Goal: Book appointment/travel/reservation

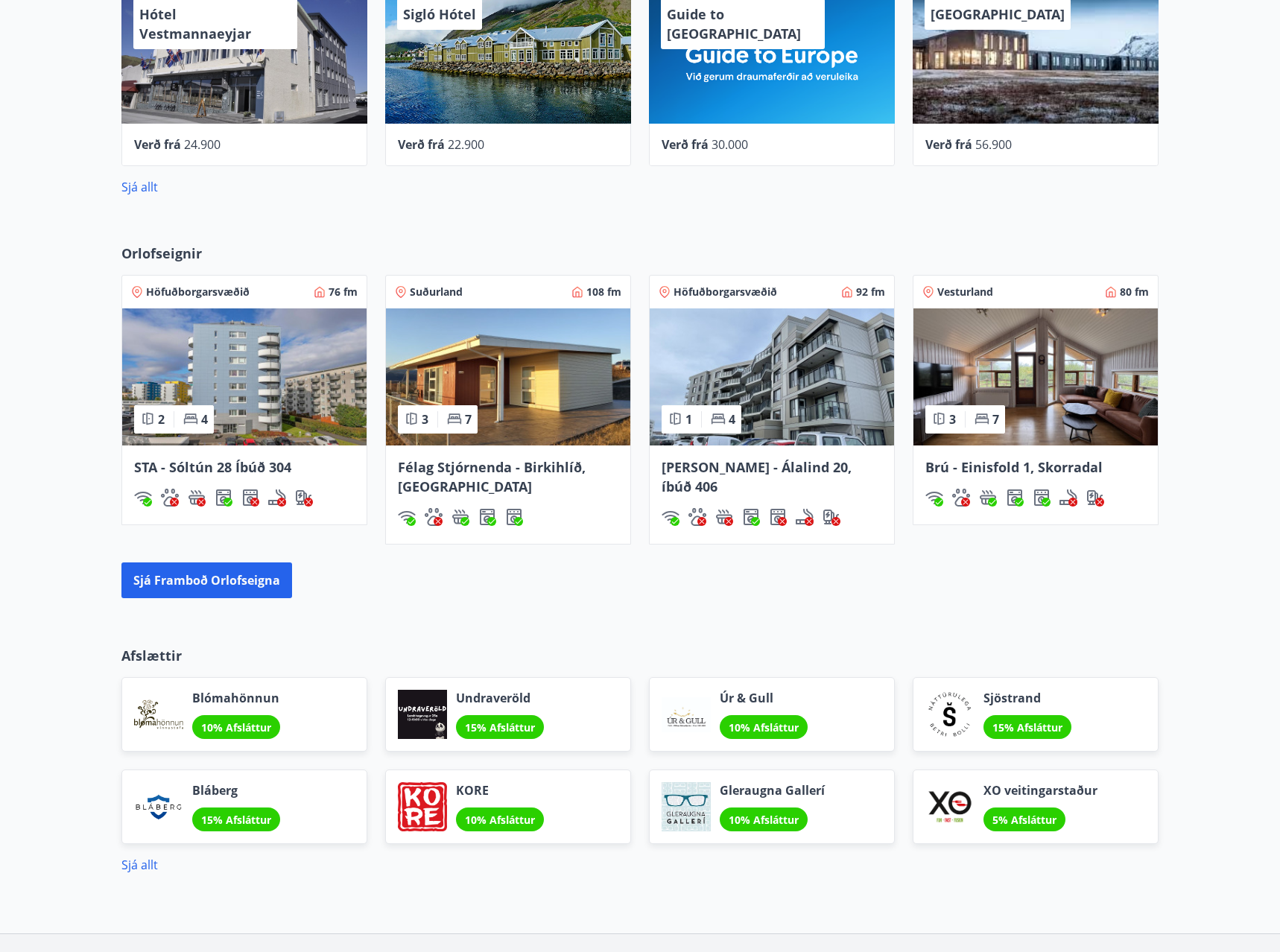
scroll to position [930, 0]
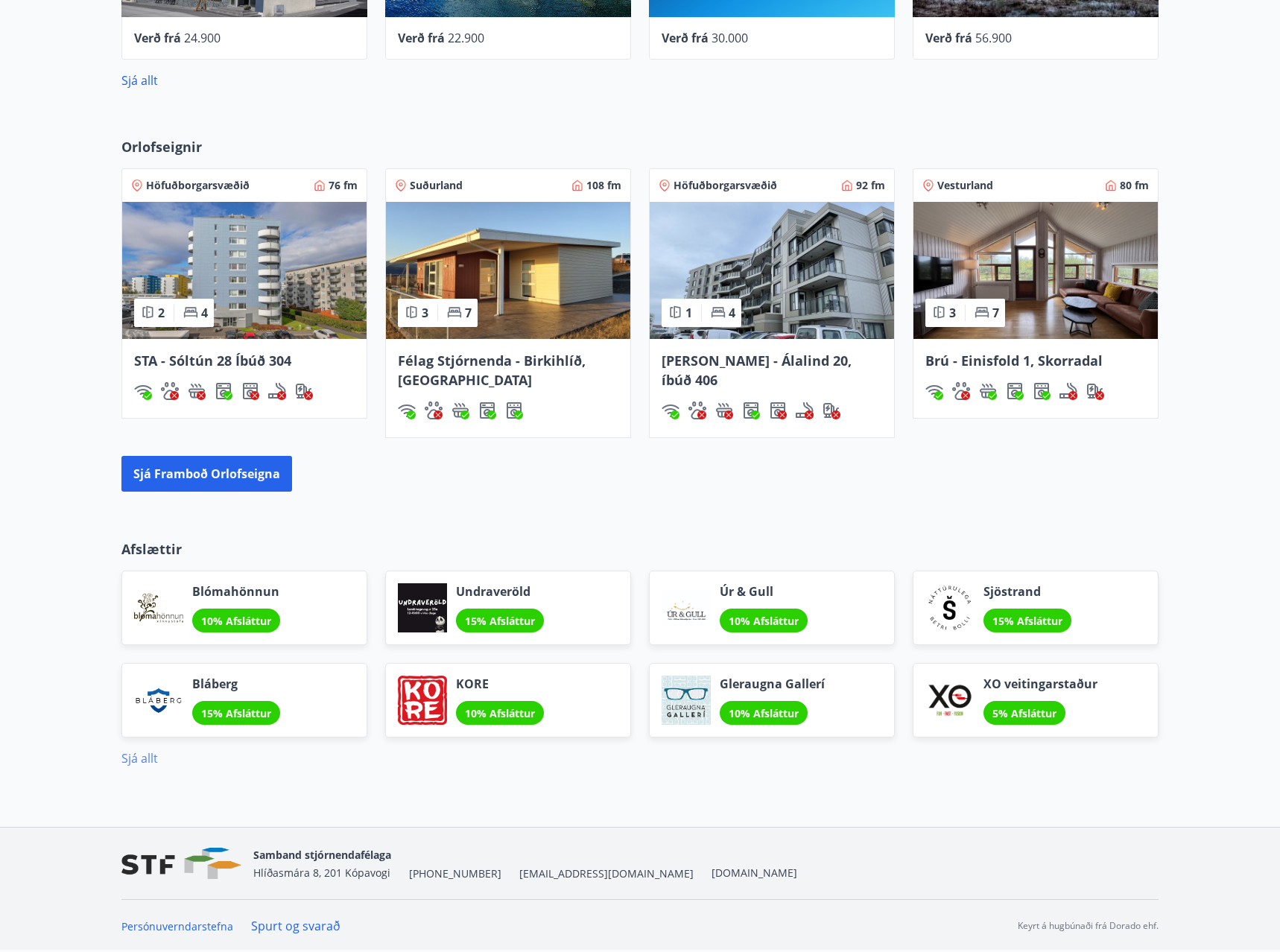
click at [143, 762] on link "Sjá allt" at bounding box center [140, 758] width 37 height 16
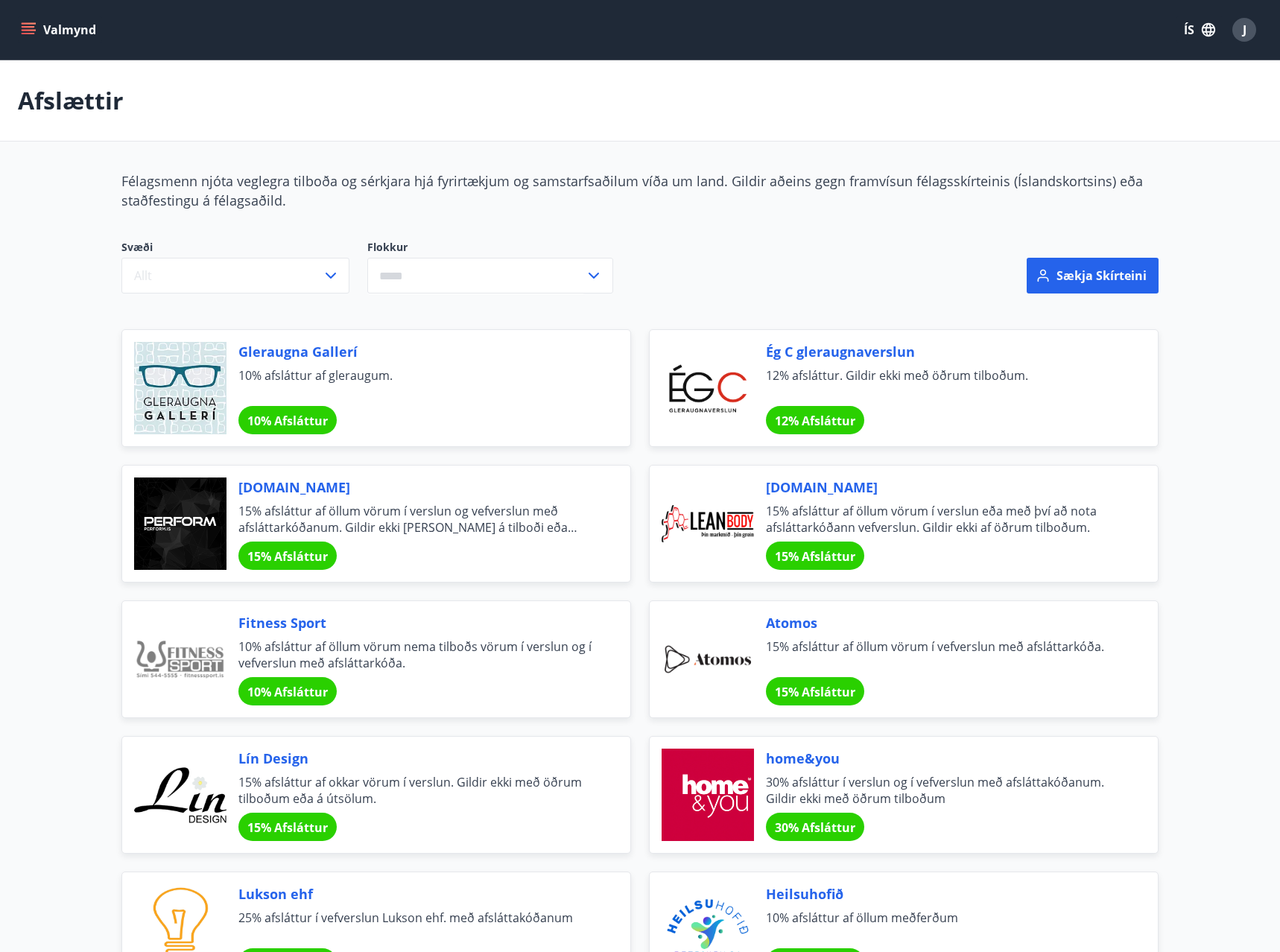
click at [294, 689] on span "10% Afsláttur" at bounding box center [288, 692] width 80 height 16
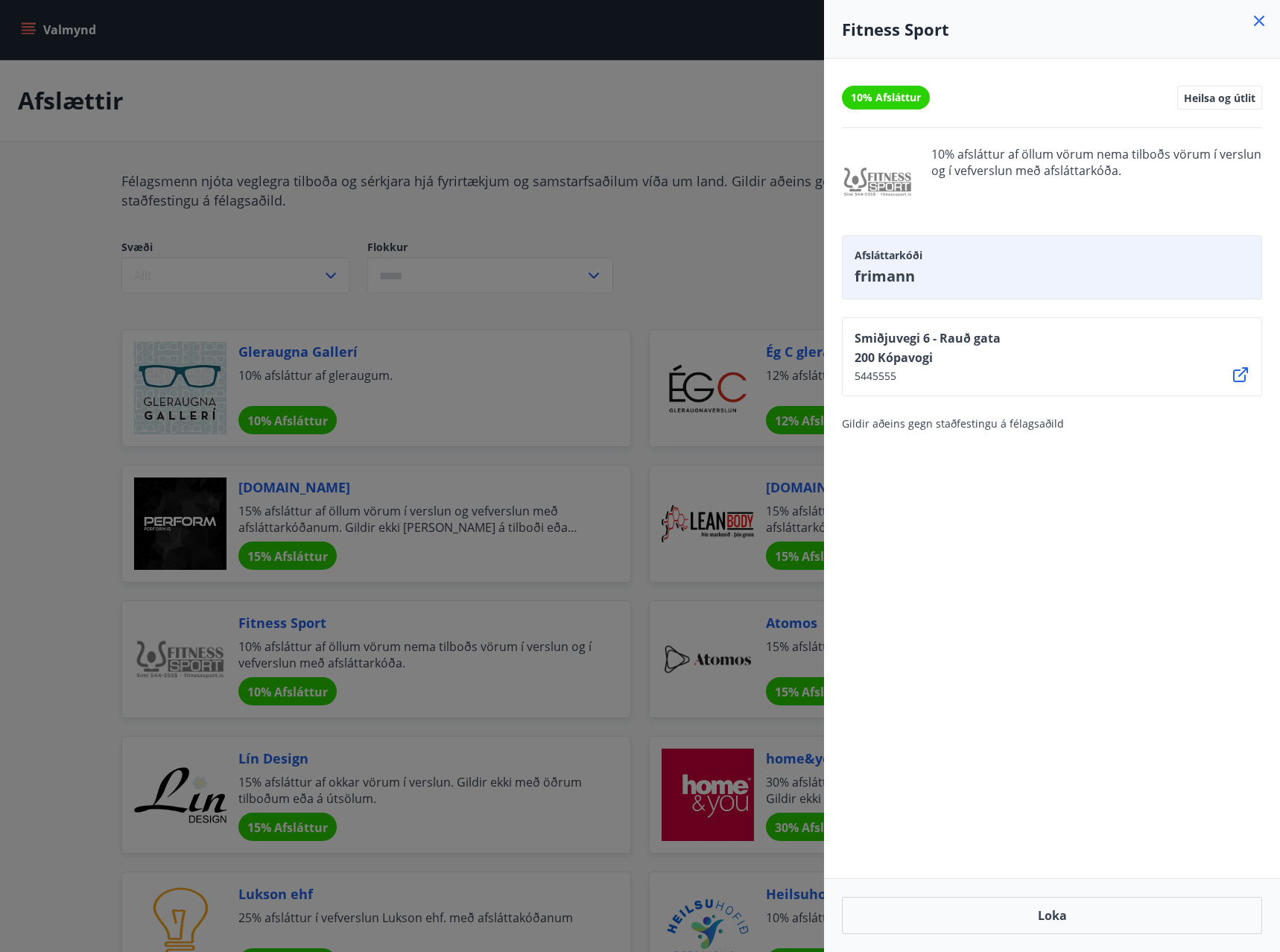
click at [1258, 21] on icon at bounding box center [1259, 21] width 10 height 10
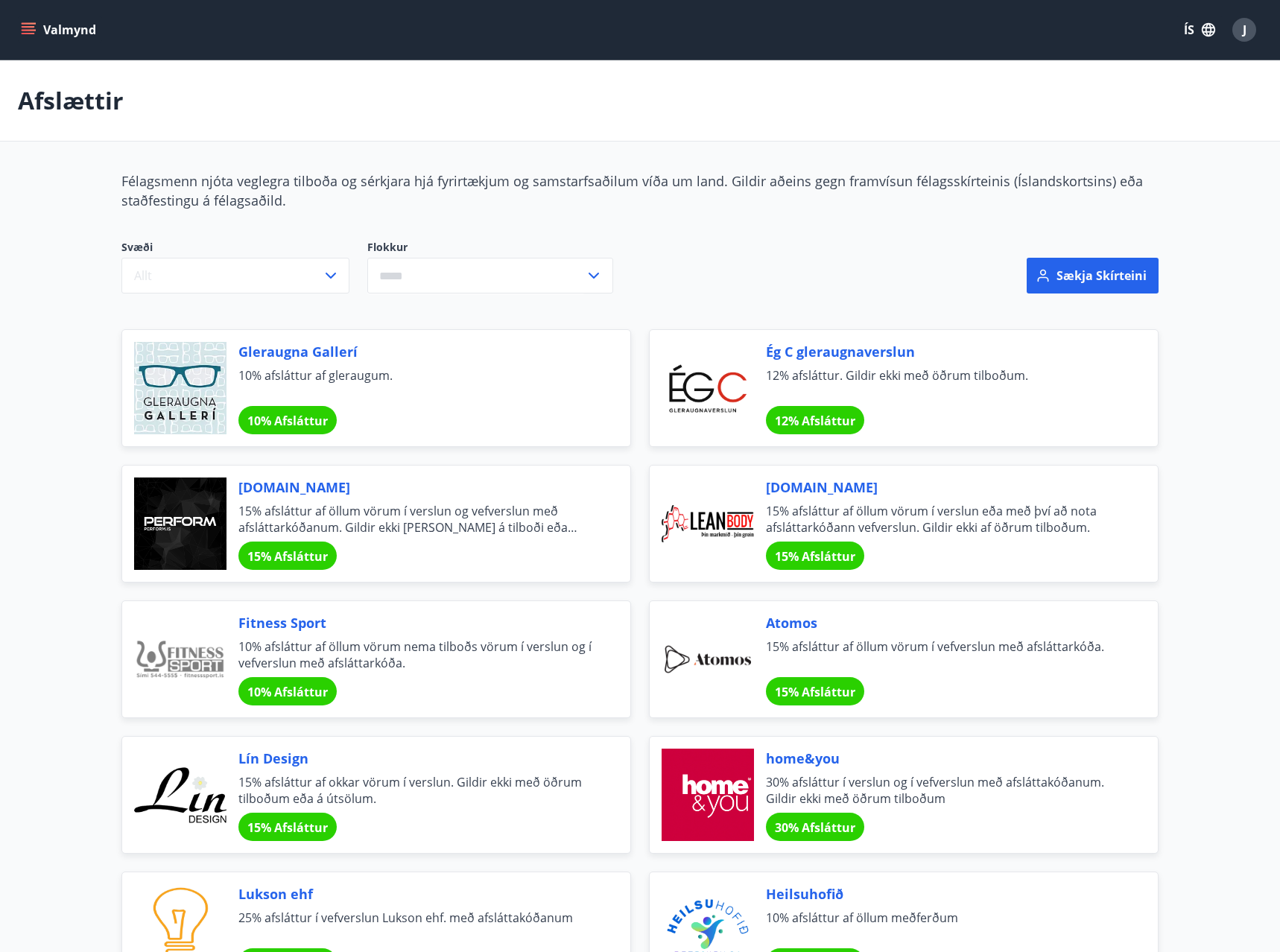
click at [24, 27] on icon "menu" at bounding box center [28, 27] width 14 height 2
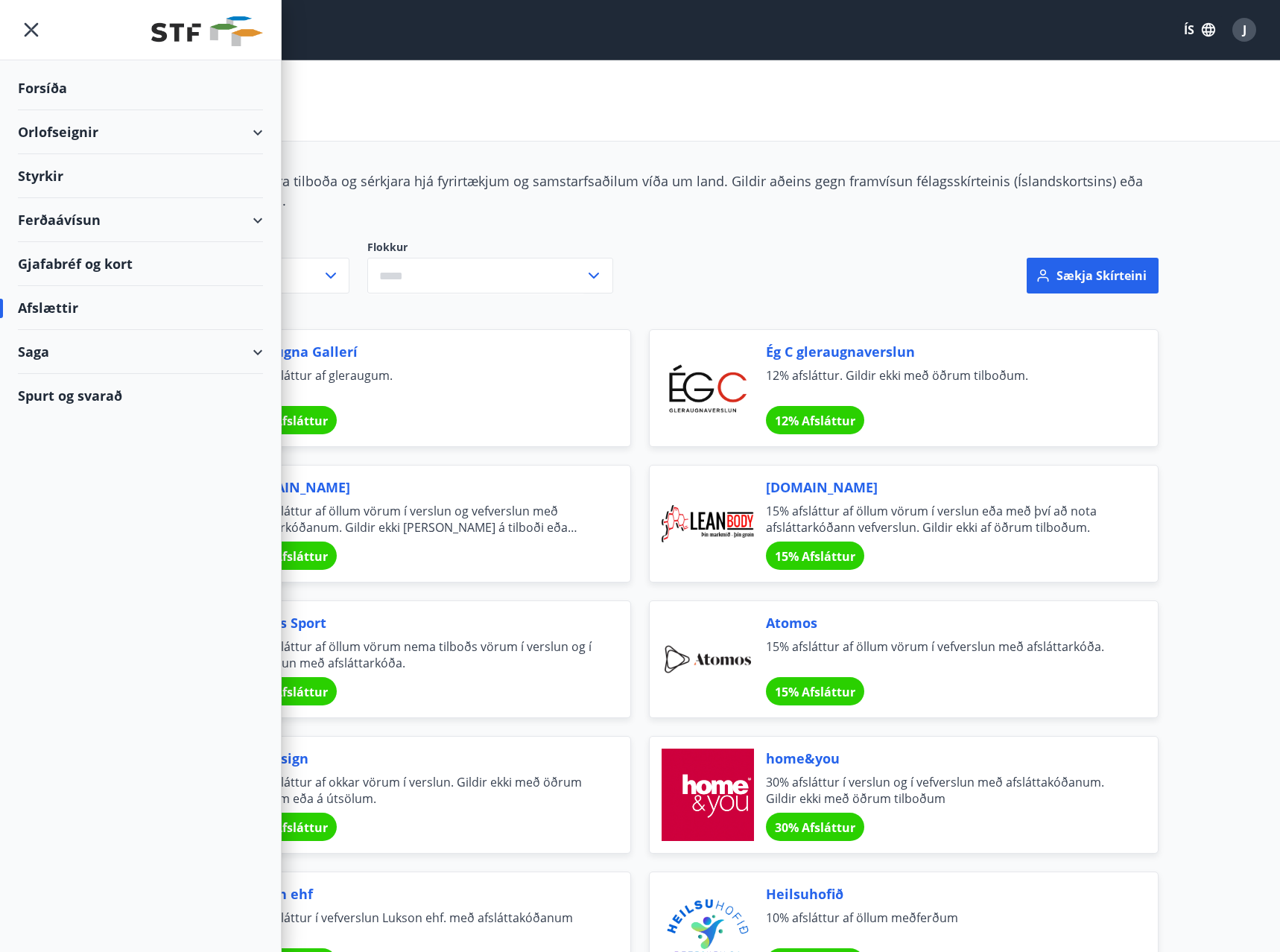
click at [62, 129] on div "Orlofseignir" at bounding box center [140, 132] width 245 height 44
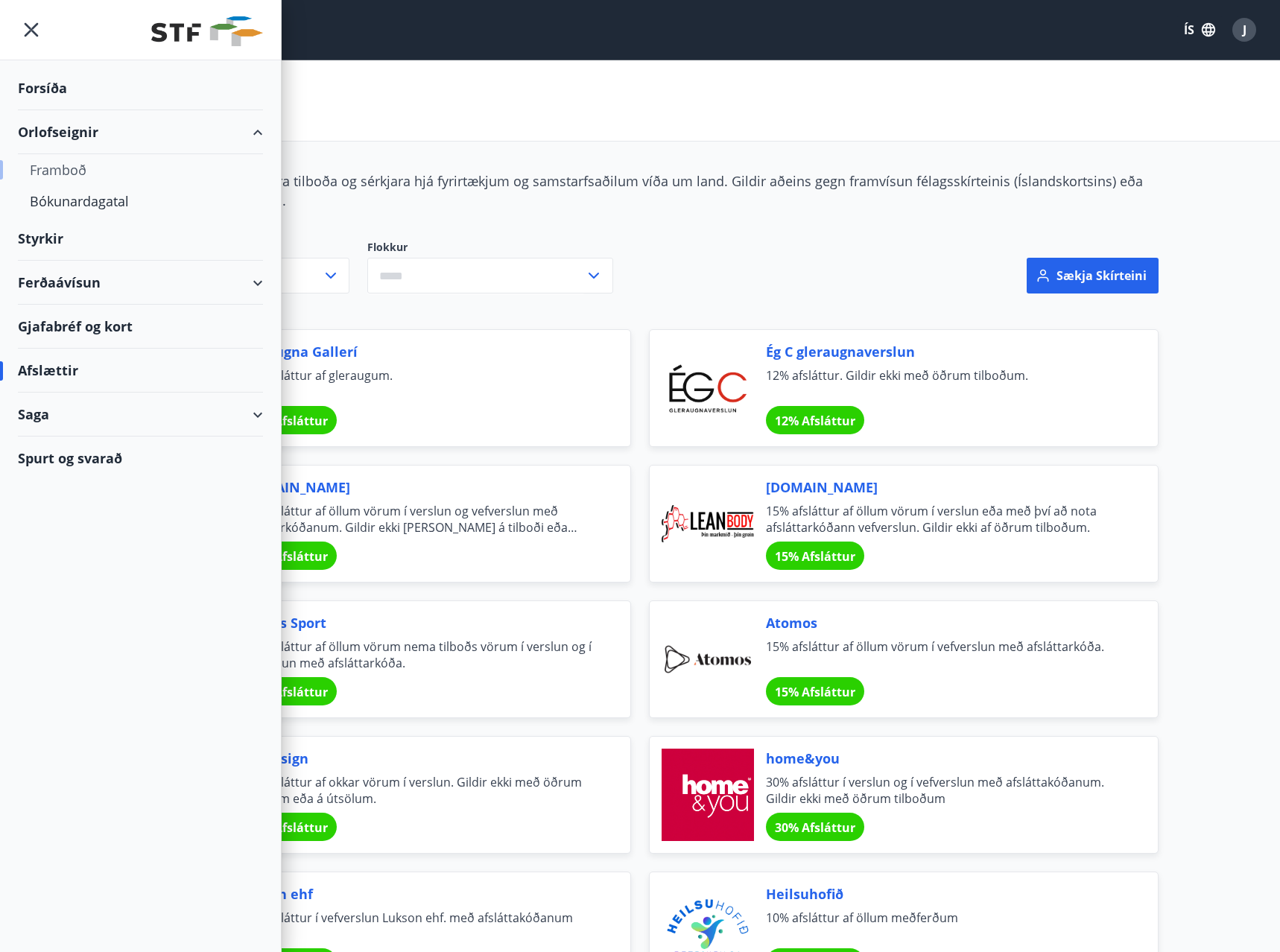
click at [80, 169] on div "Framboð" at bounding box center [140, 170] width 221 height 32
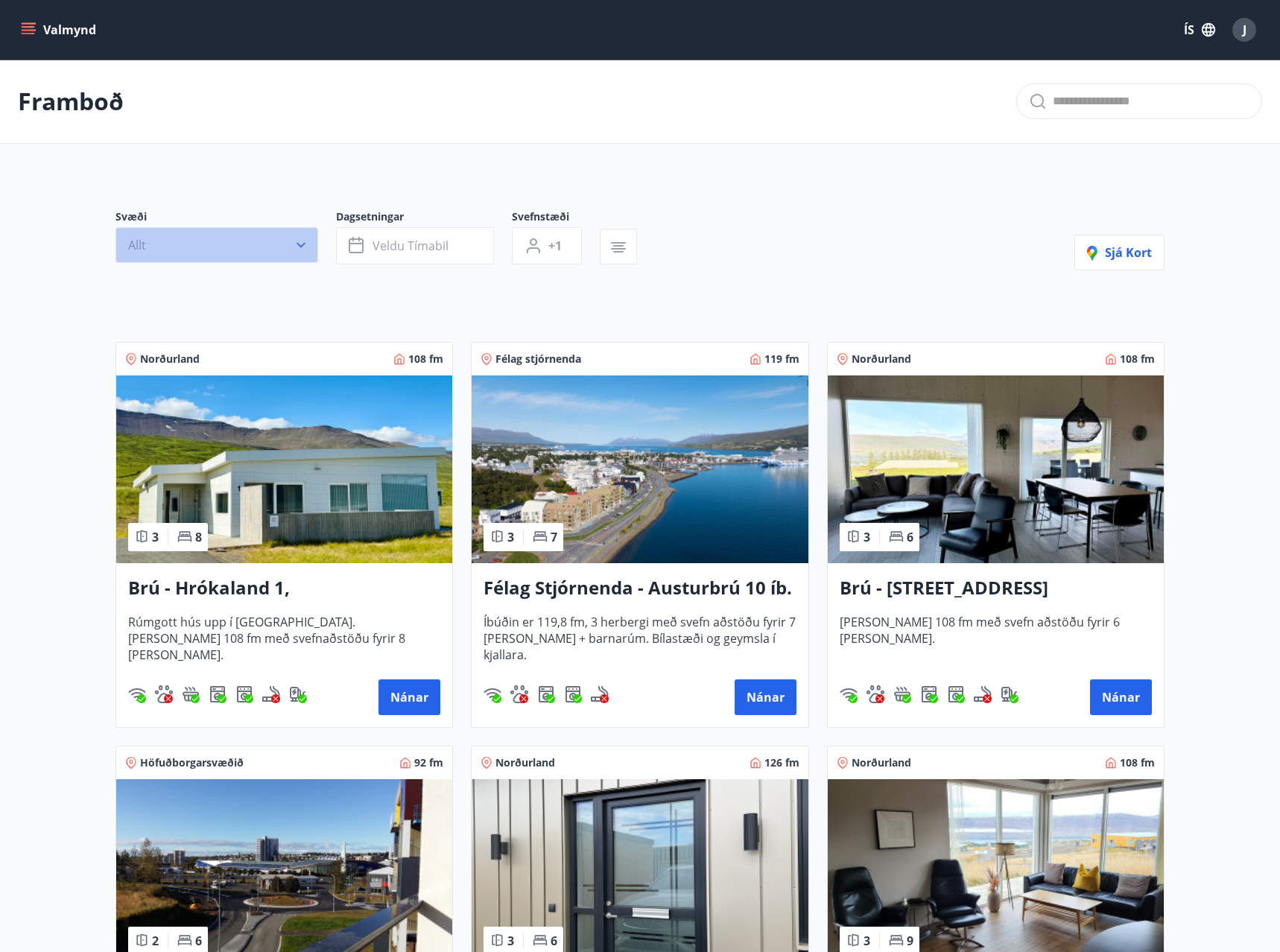
click at [258, 249] on button "Allt" at bounding box center [217, 245] width 203 height 36
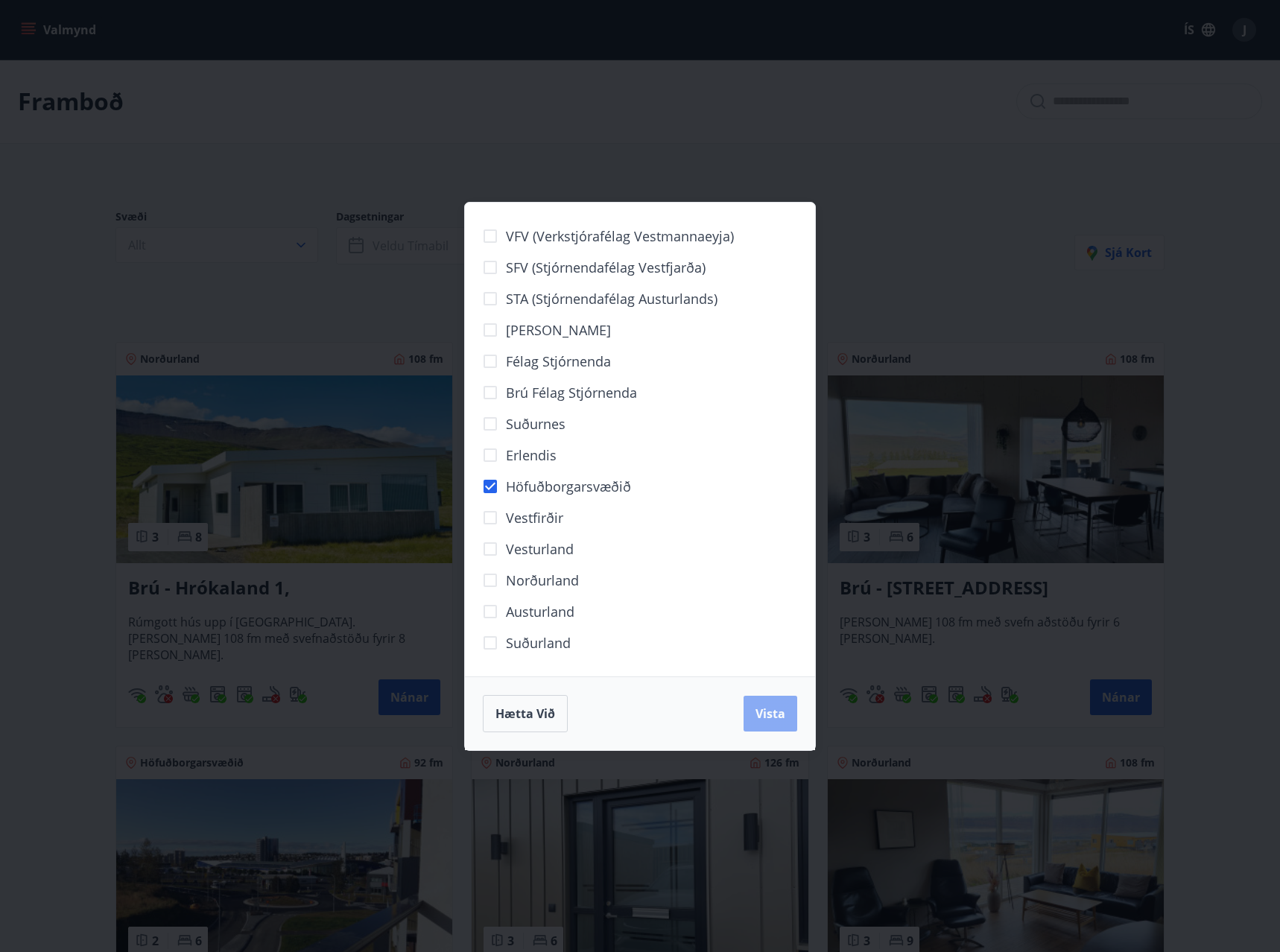
click at [763, 719] on span "Vista" at bounding box center [770, 713] width 30 height 16
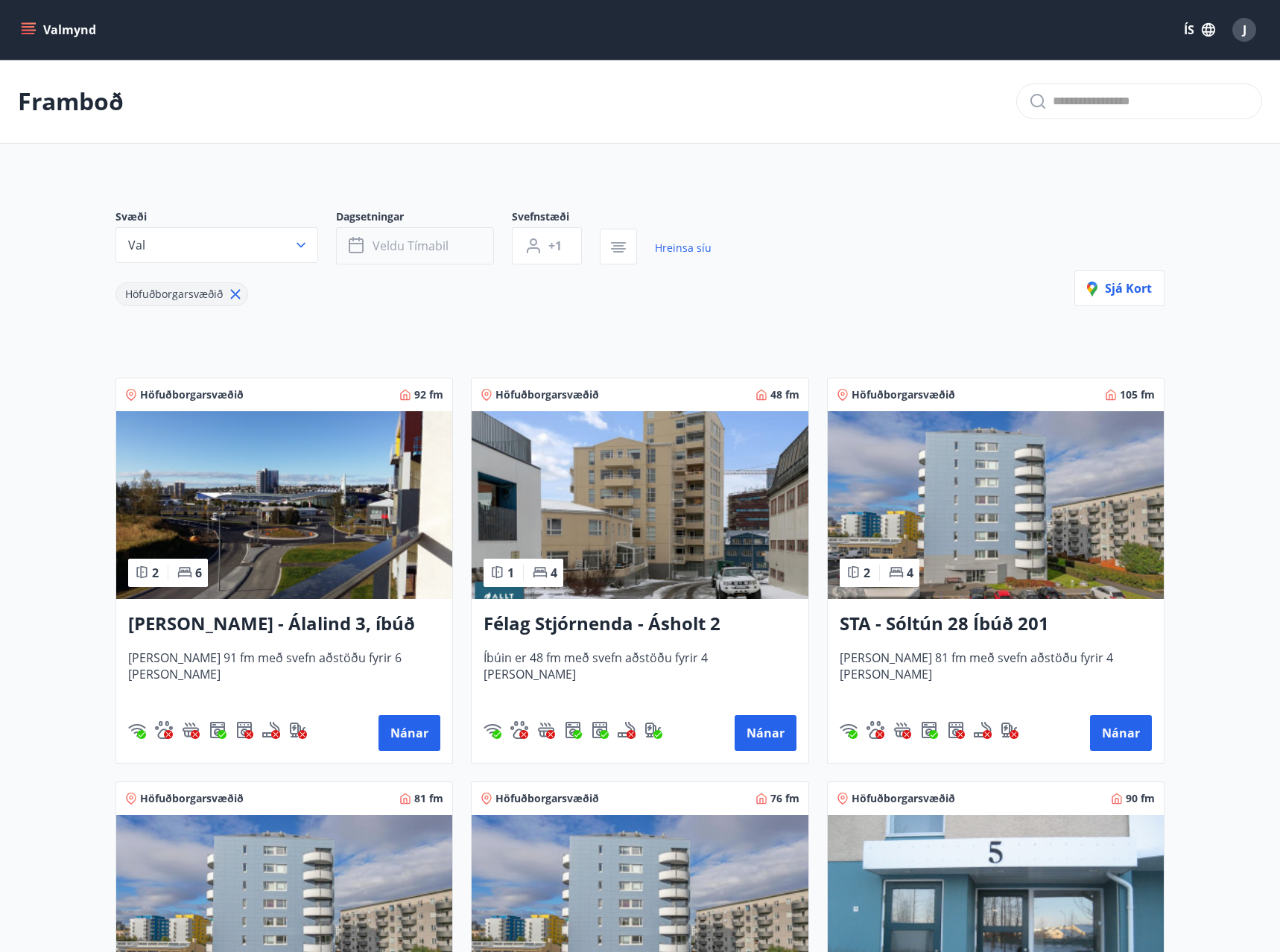
click at [444, 259] on button "Veldu tímabil" at bounding box center [414, 245] width 158 height 37
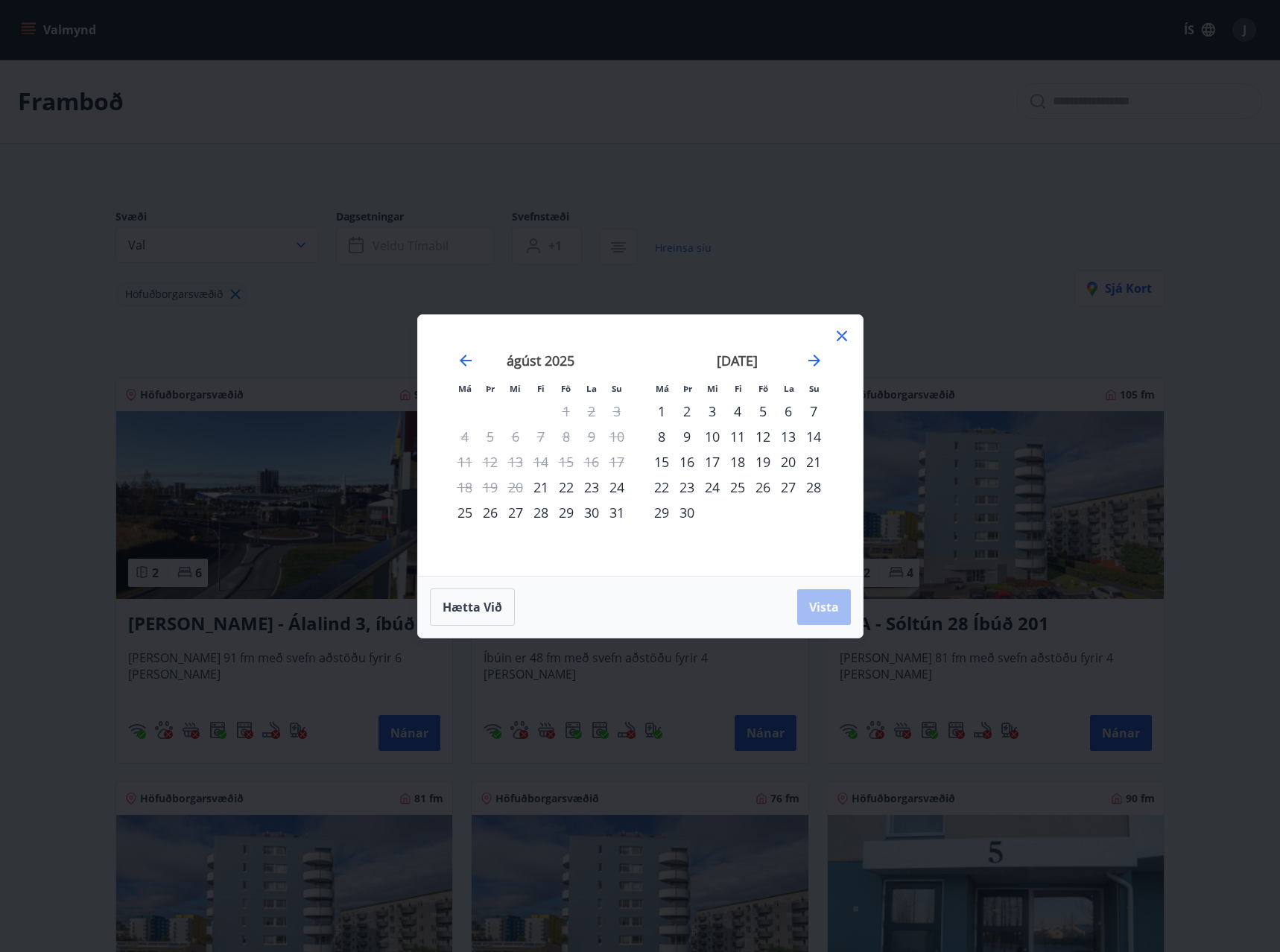
click at [686, 411] on div "2" at bounding box center [687, 411] width 26 height 26
click at [813, 409] on div "7" at bounding box center [813, 411] width 26 height 26
click at [803, 598] on button "Vista" at bounding box center [824, 607] width 54 height 36
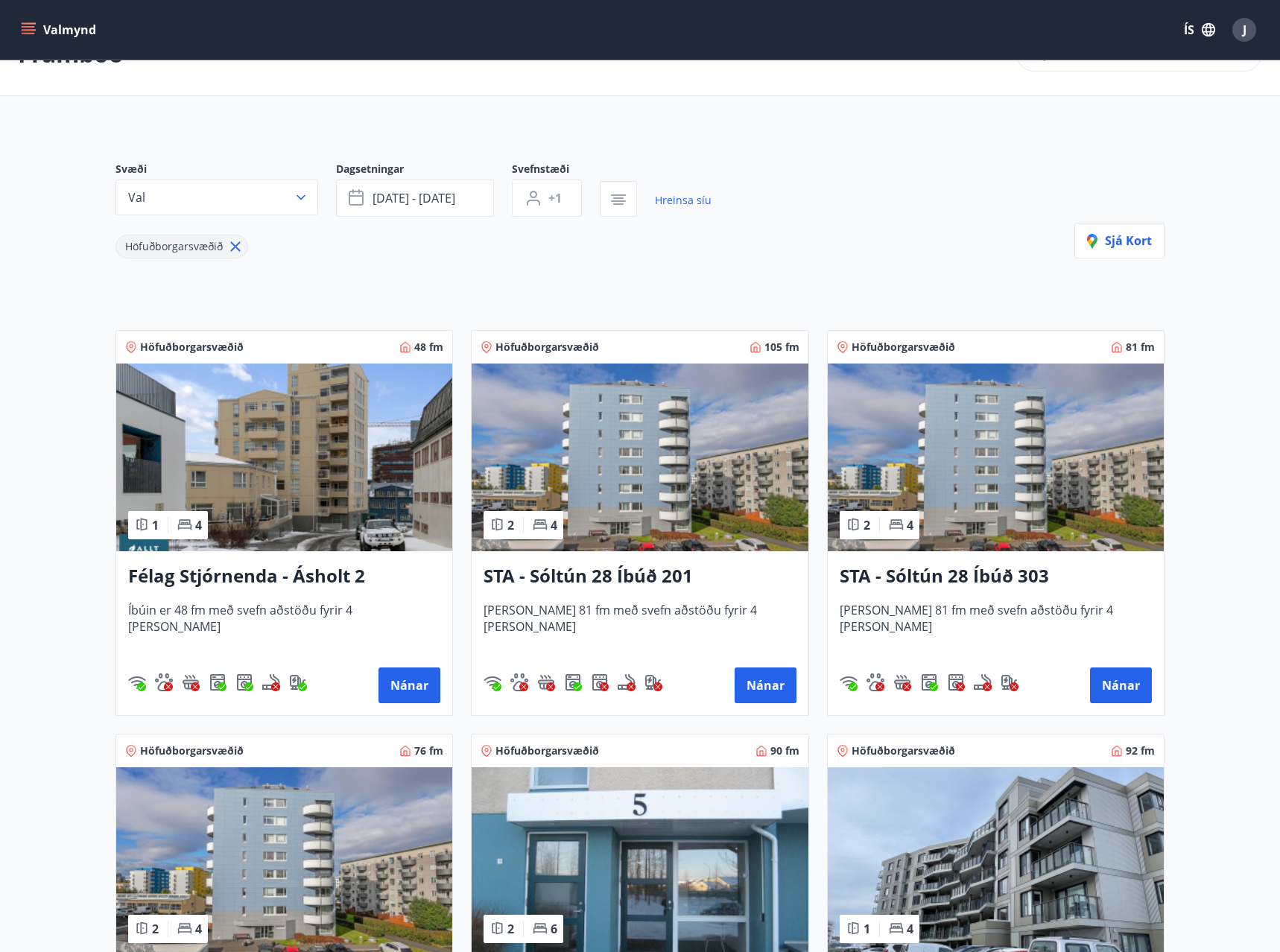
scroll to position [76, 0]
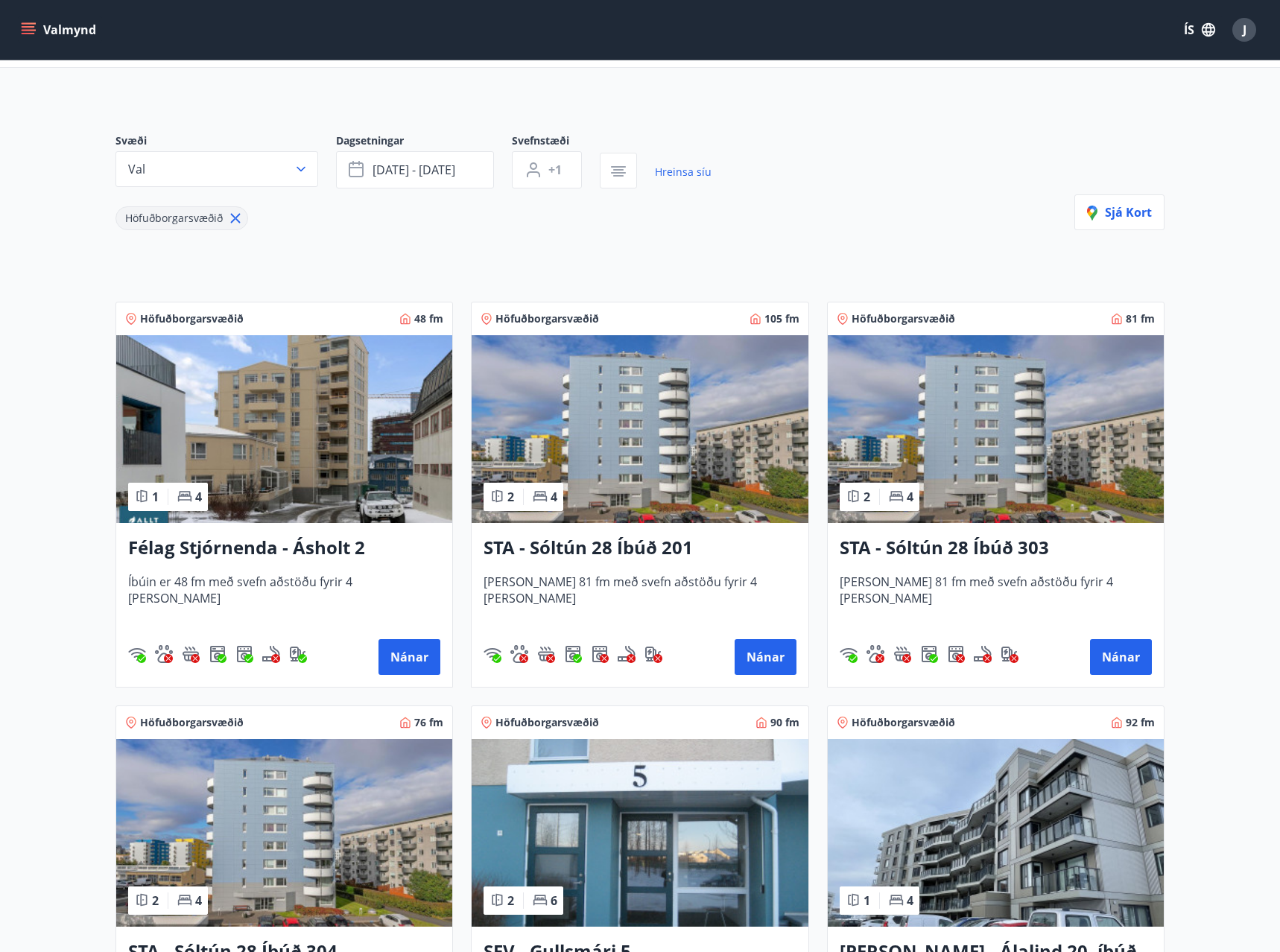
click at [609, 547] on h3 "STA - Sóltún 28 Íbúð 201" at bounding box center [640, 548] width 313 height 27
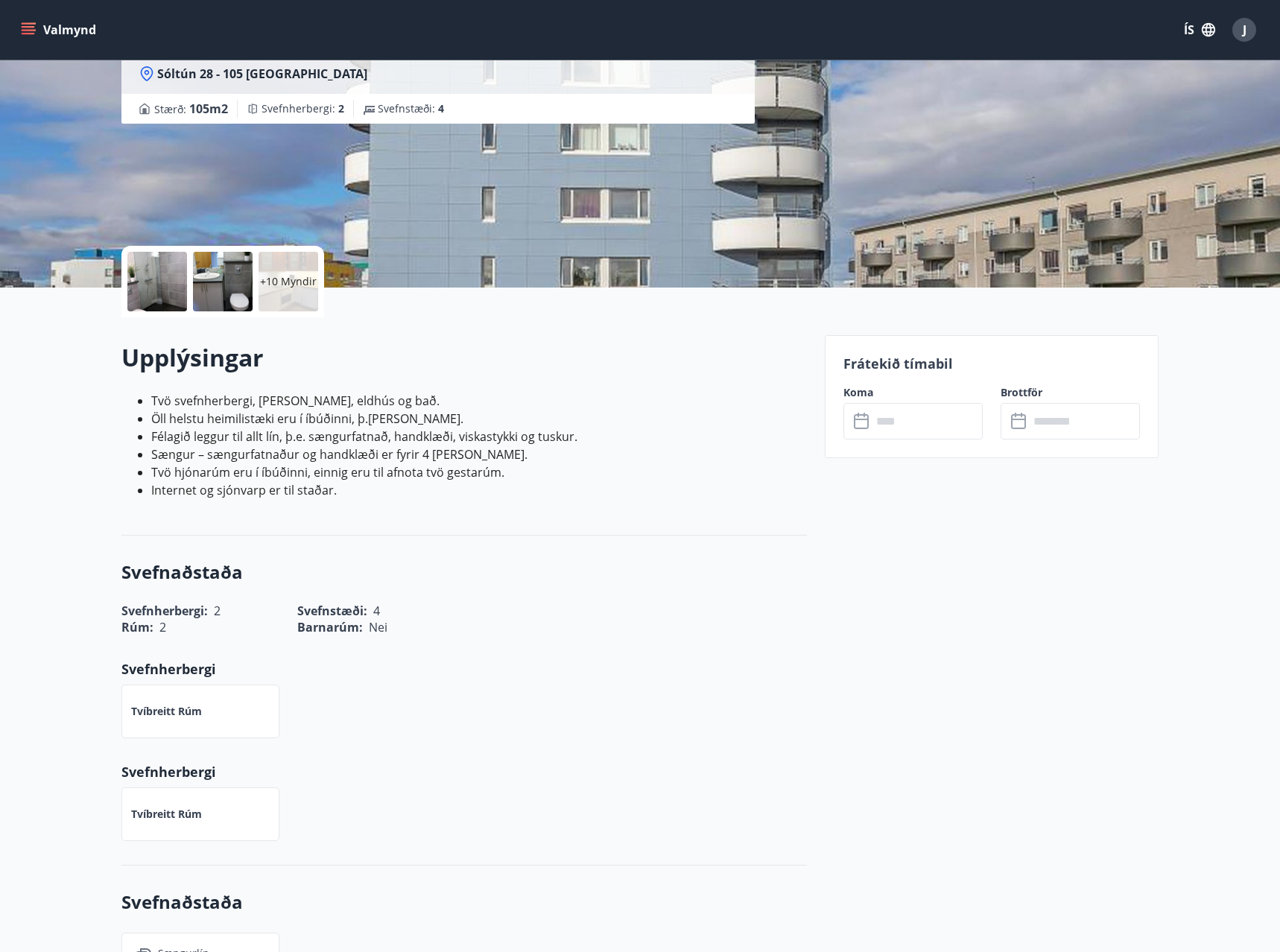
scroll to position [152, 0]
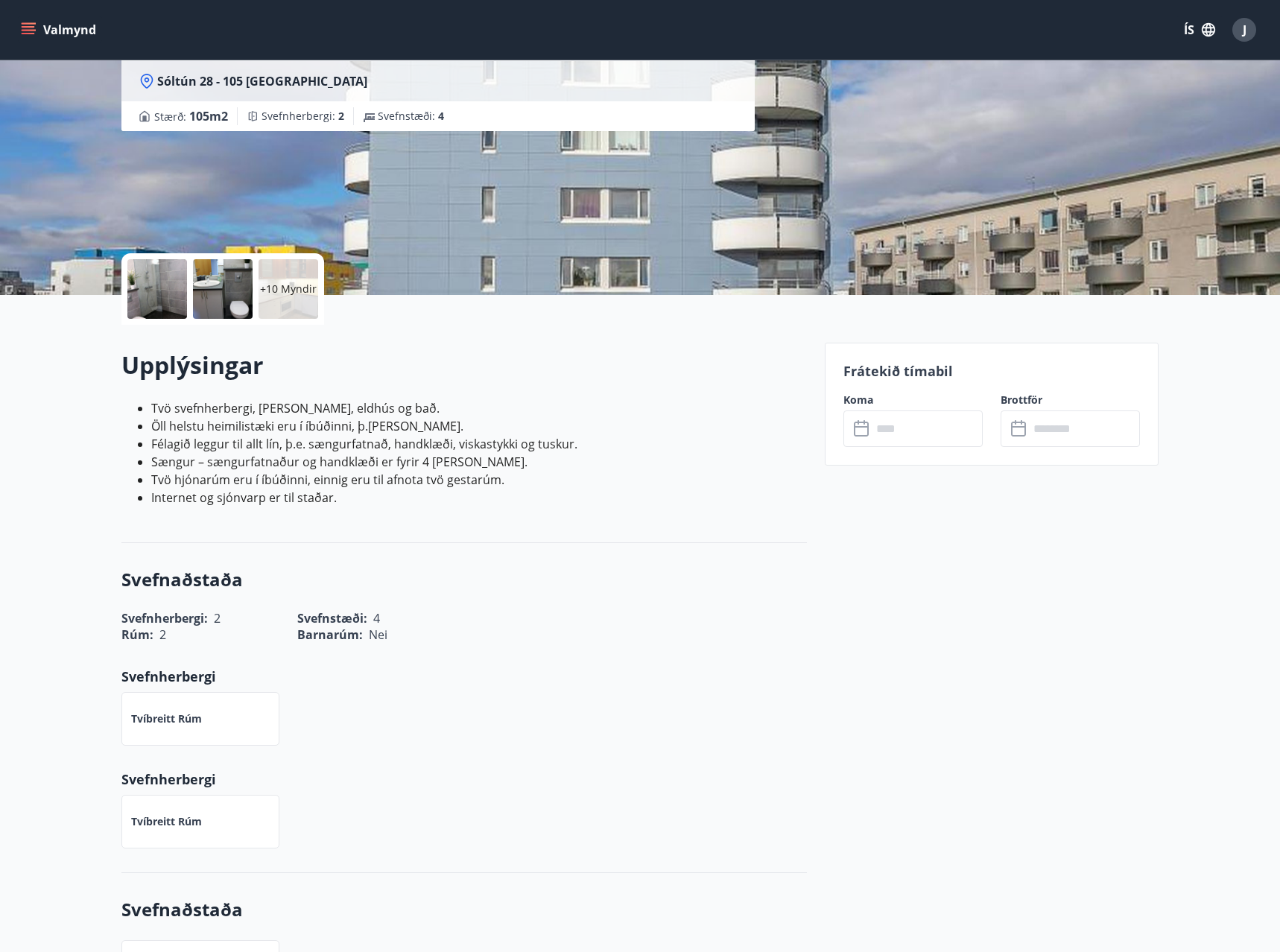
click at [896, 430] on input "text" at bounding box center [927, 428] width 111 height 37
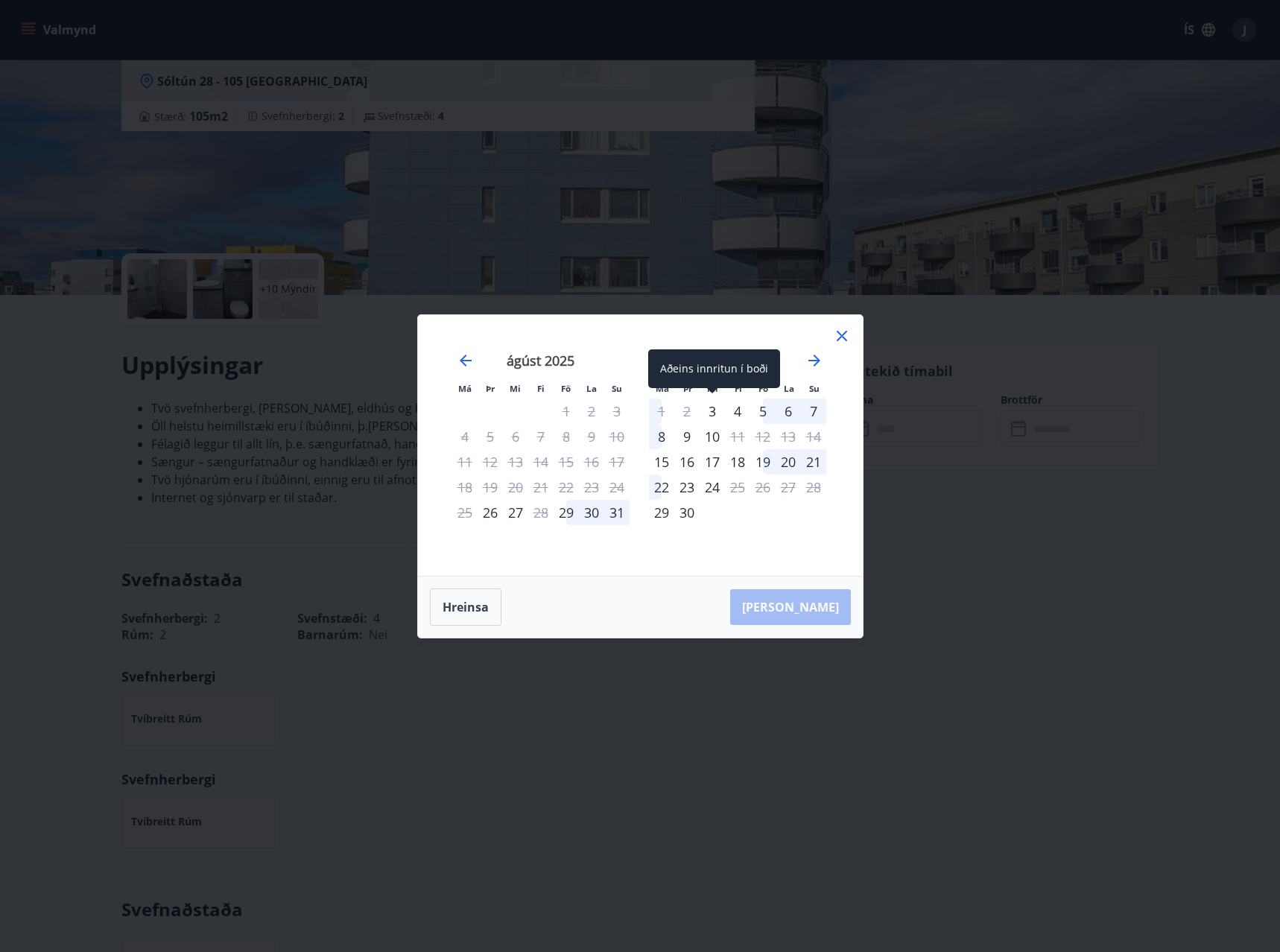
click at [711, 415] on div "3" at bounding box center [712, 411] width 26 height 26
click at [816, 409] on div "7" at bounding box center [813, 411] width 26 height 26
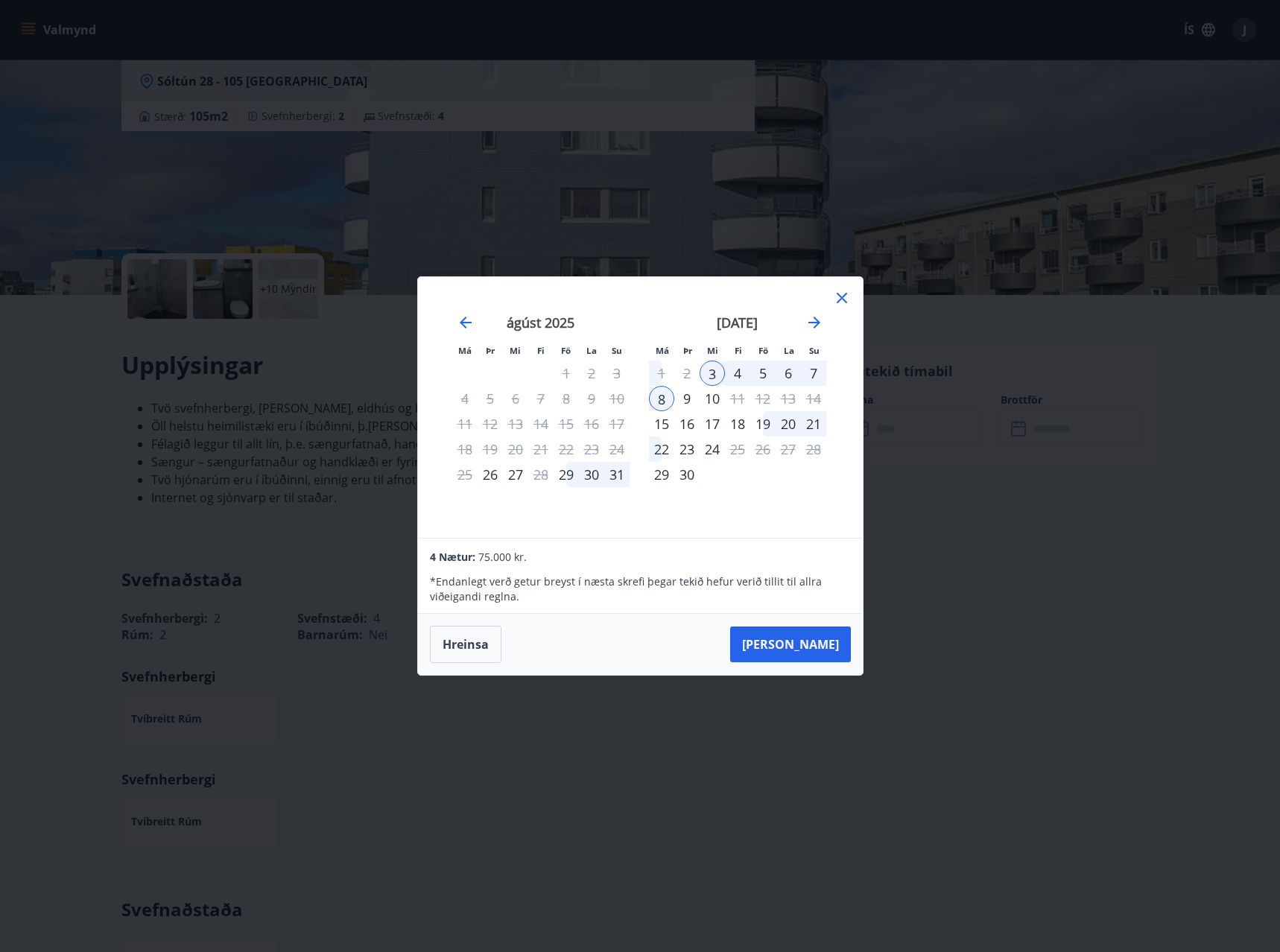
click at [844, 299] on icon at bounding box center [842, 298] width 18 height 18
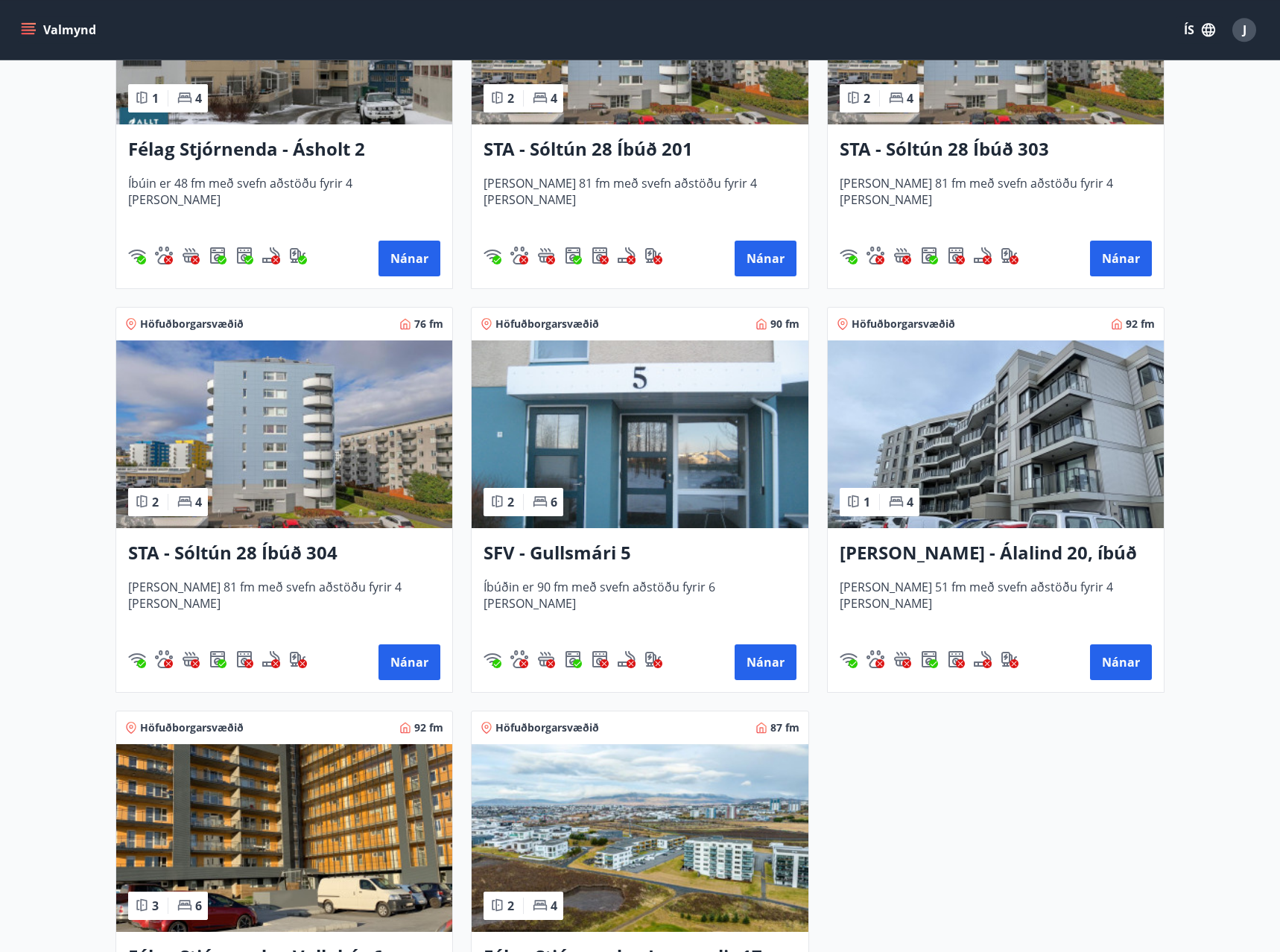
scroll to position [436, 0]
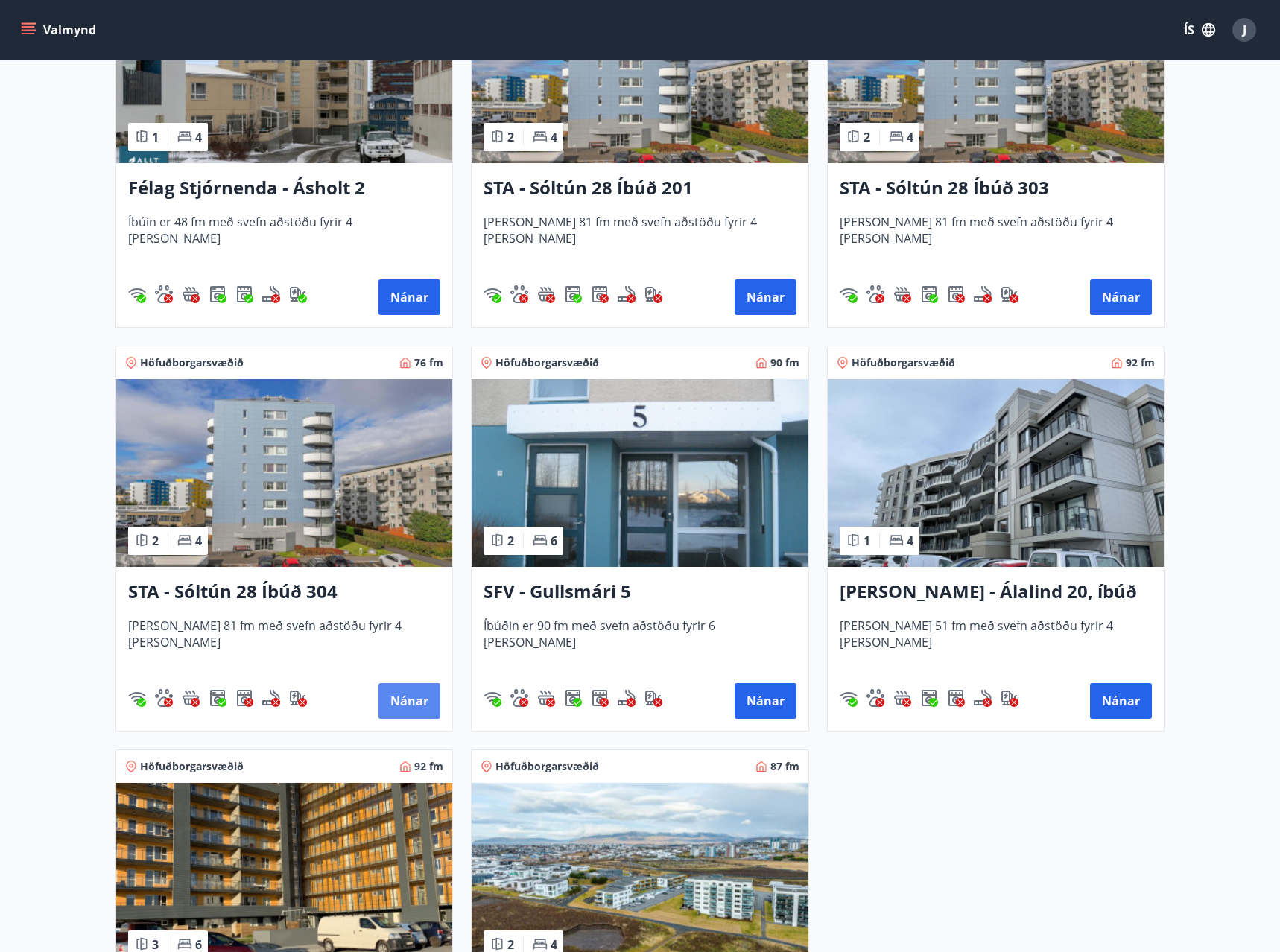
click at [408, 703] on button "Nánar" at bounding box center [409, 701] width 62 height 36
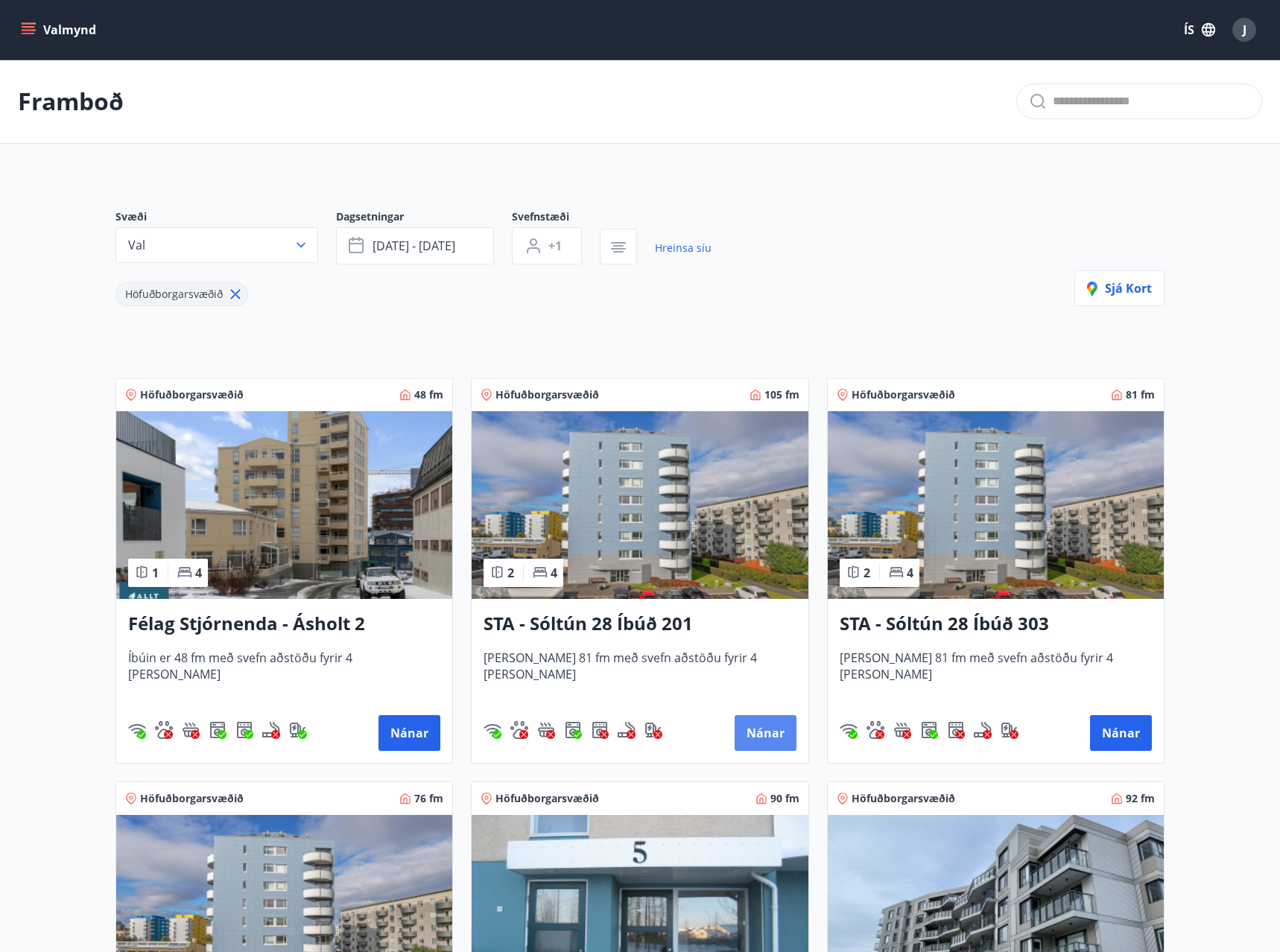
click at [756, 724] on button "Nánar" at bounding box center [765, 733] width 62 height 36
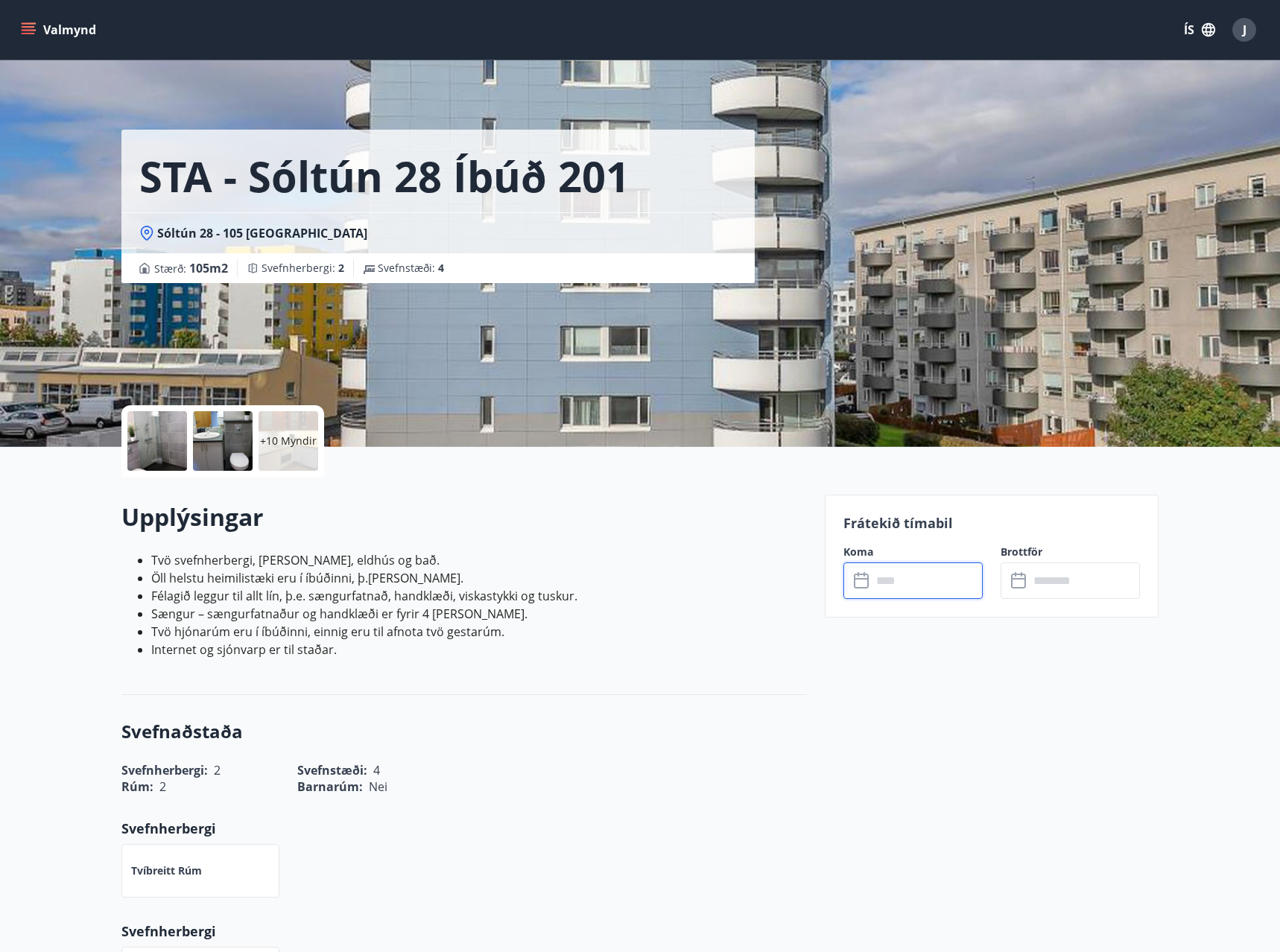
click at [898, 588] on input "text" at bounding box center [927, 580] width 111 height 37
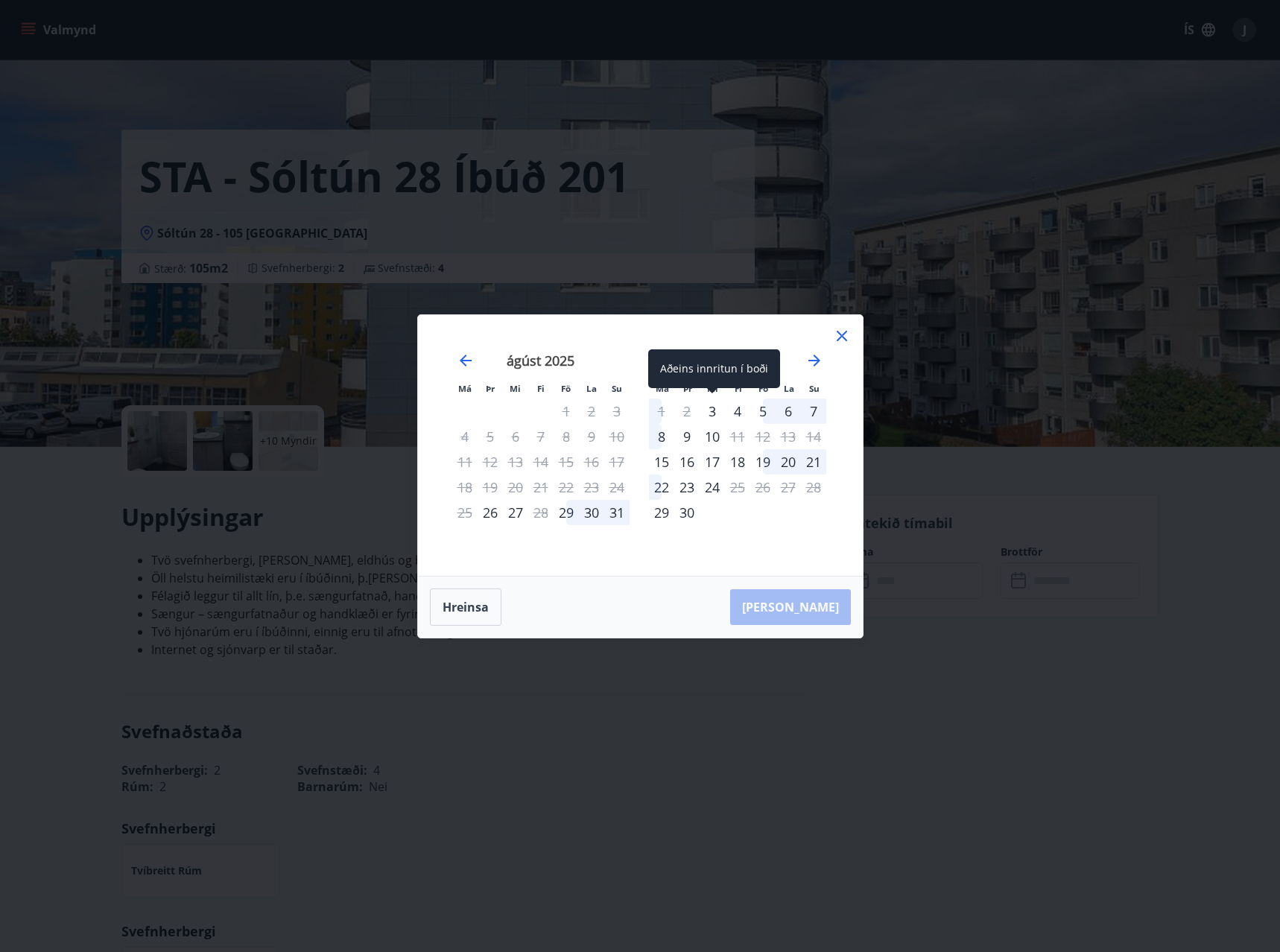
click at [715, 409] on div "3" at bounding box center [712, 411] width 26 height 26
click at [813, 412] on div "7" at bounding box center [813, 411] width 26 height 26
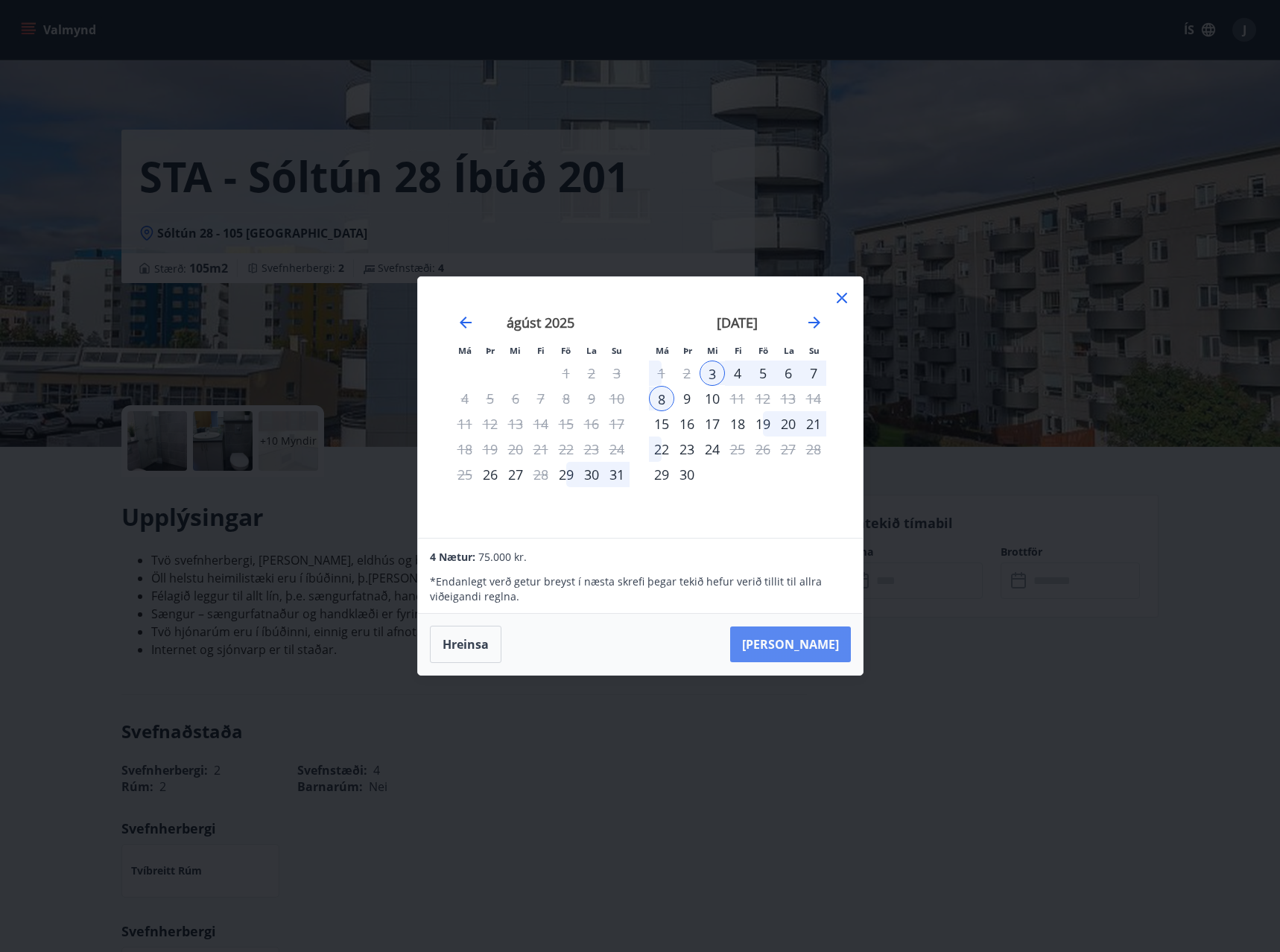
click at [809, 645] on button "Taka Frá" at bounding box center [790, 645] width 121 height 36
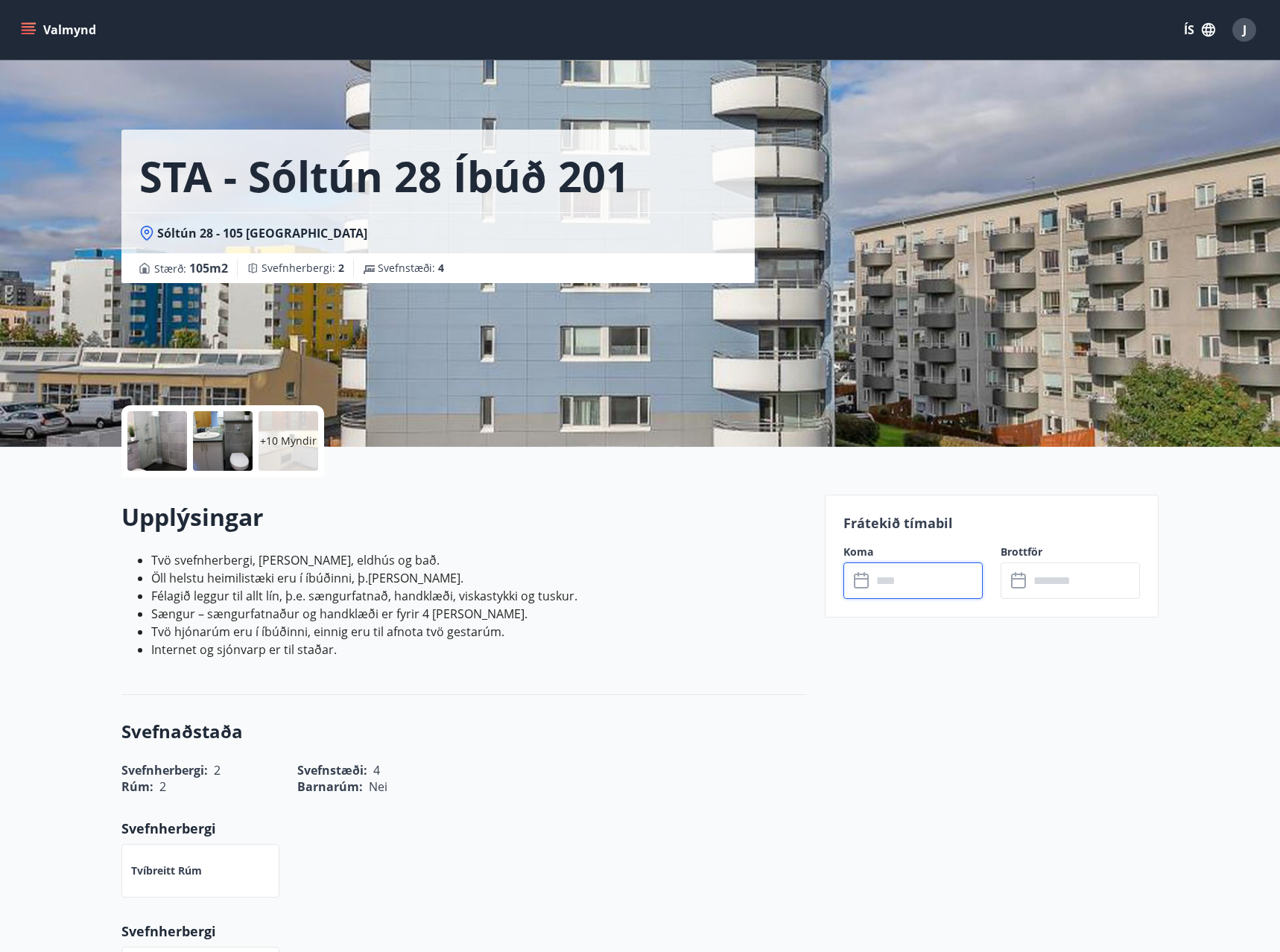
type input "******"
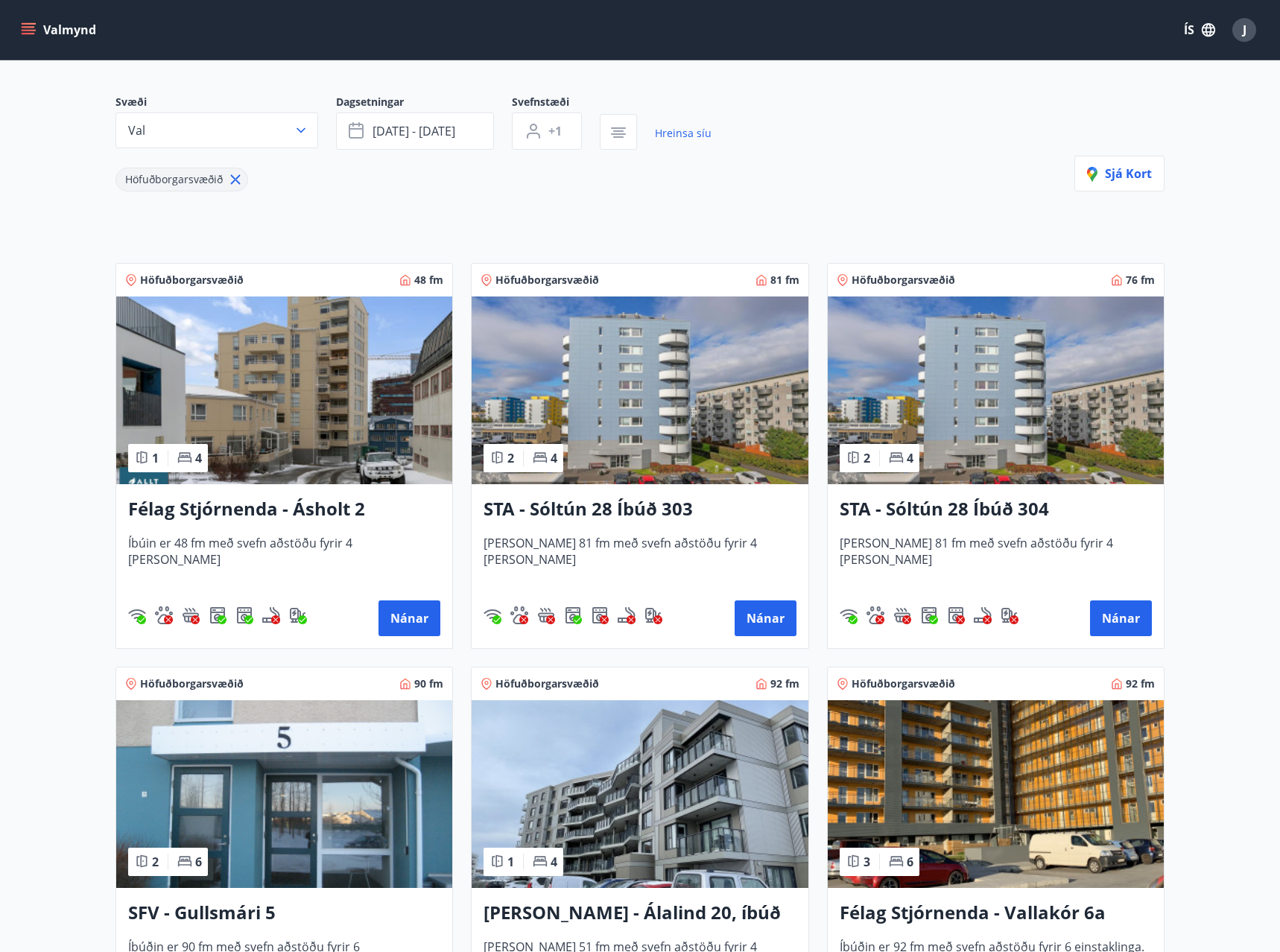
scroll to position [76, 0]
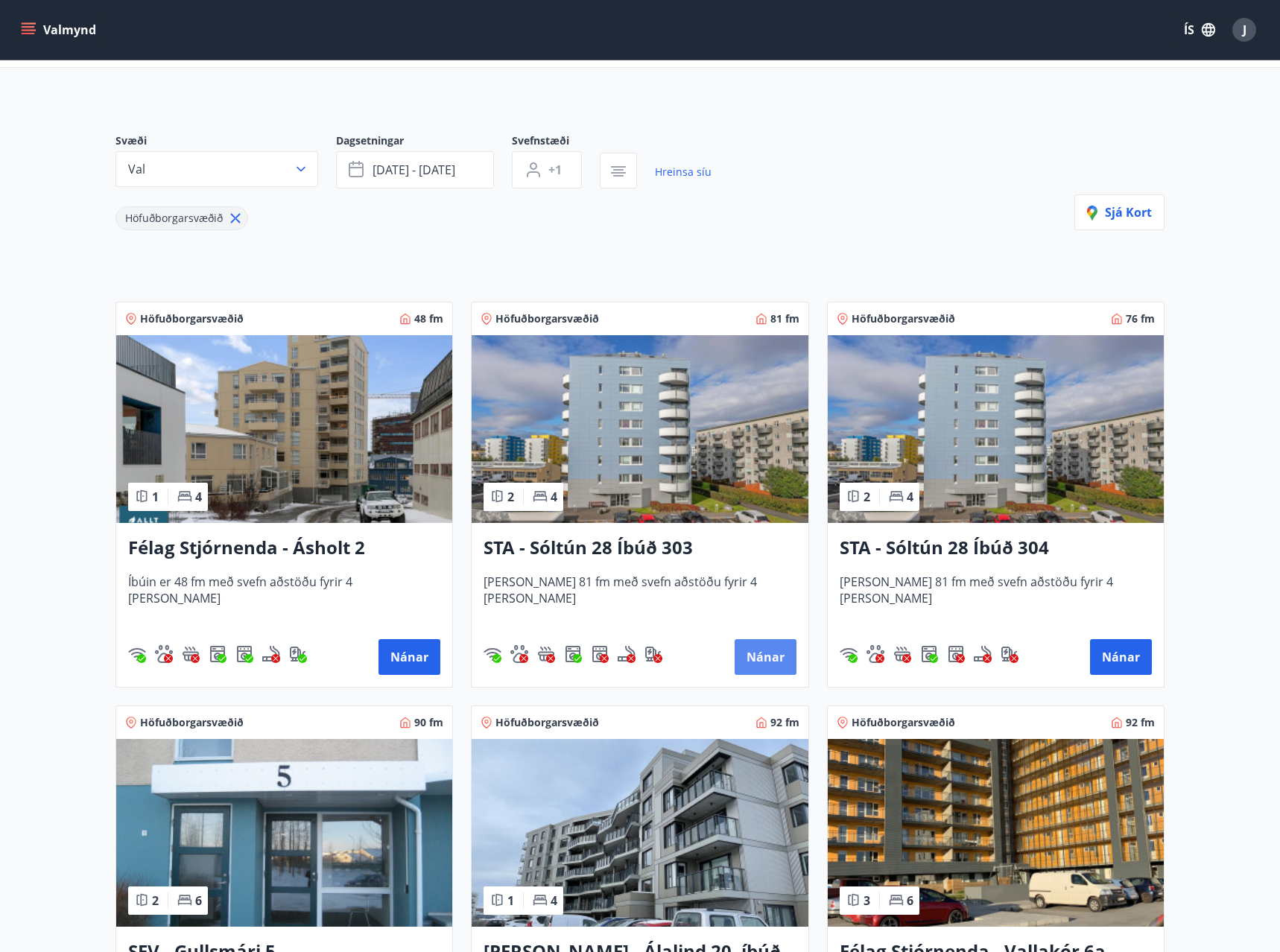
click at [763, 656] on button "Nánar" at bounding box center [765, 657] width 62 height 36
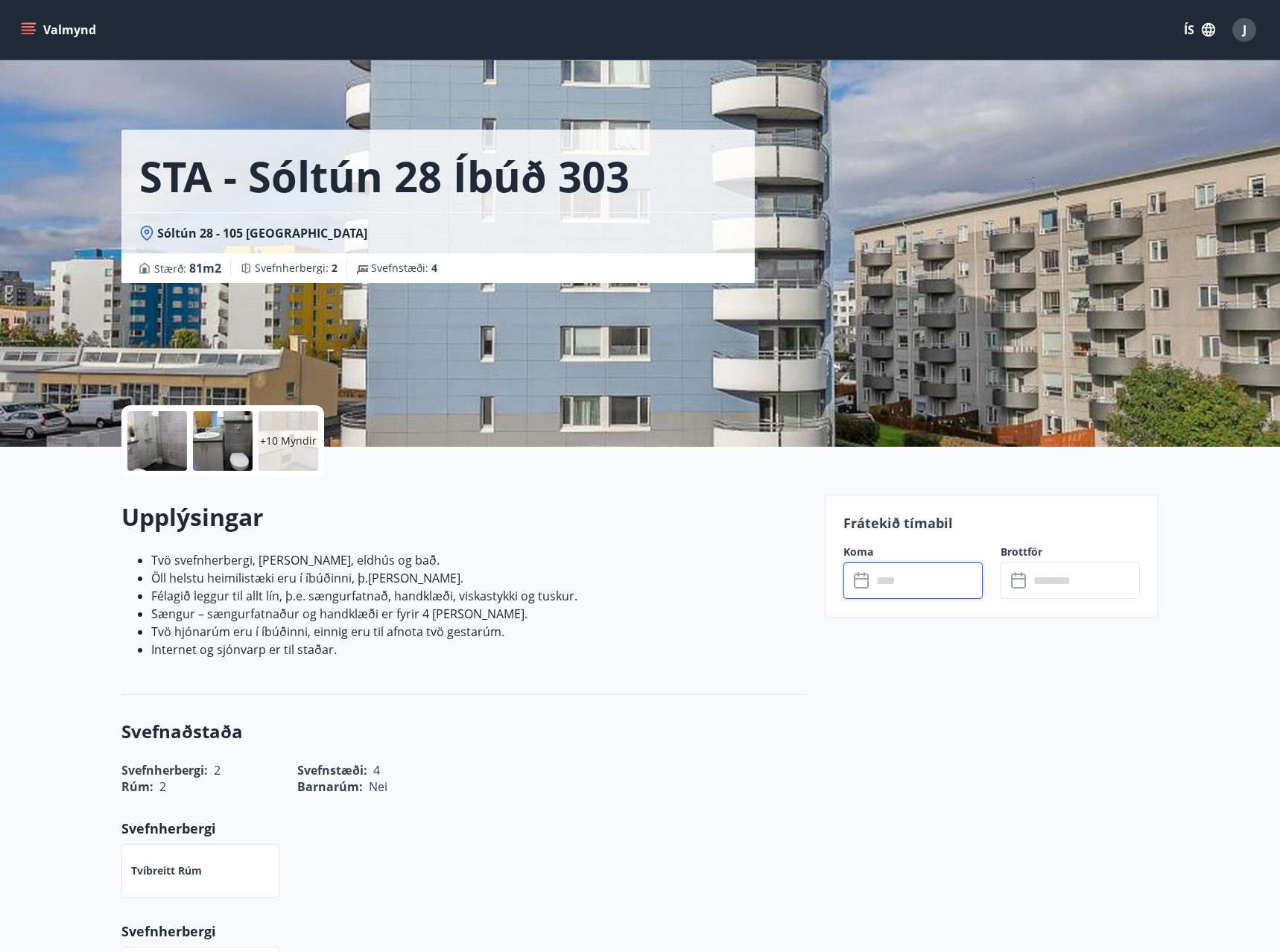
click at [933, 582] on input "text" at bounding box center [927, 580] width 111 height 37
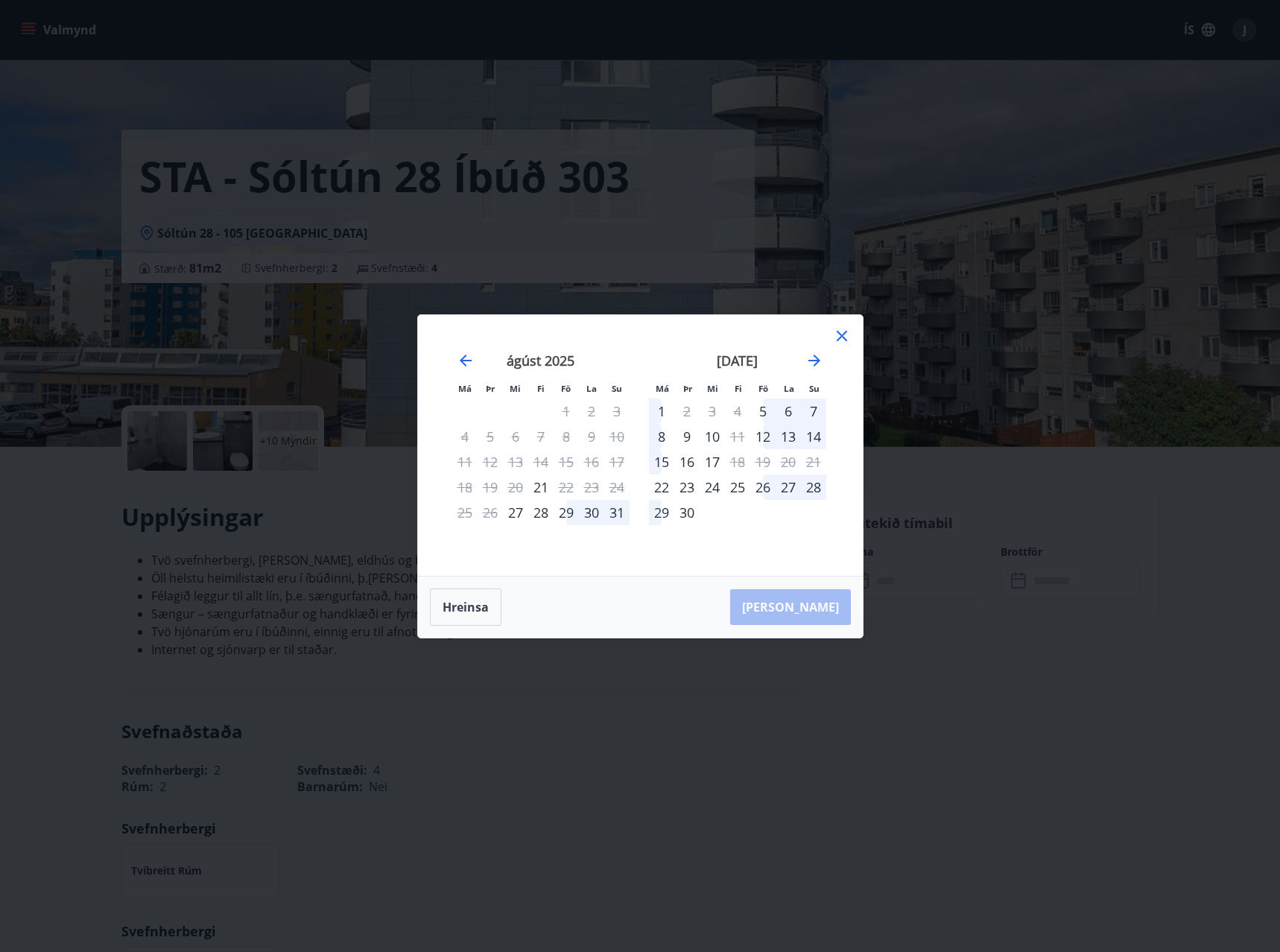
click at [842, 335] on icon at bounding box center [842, 336] width 10 height 10
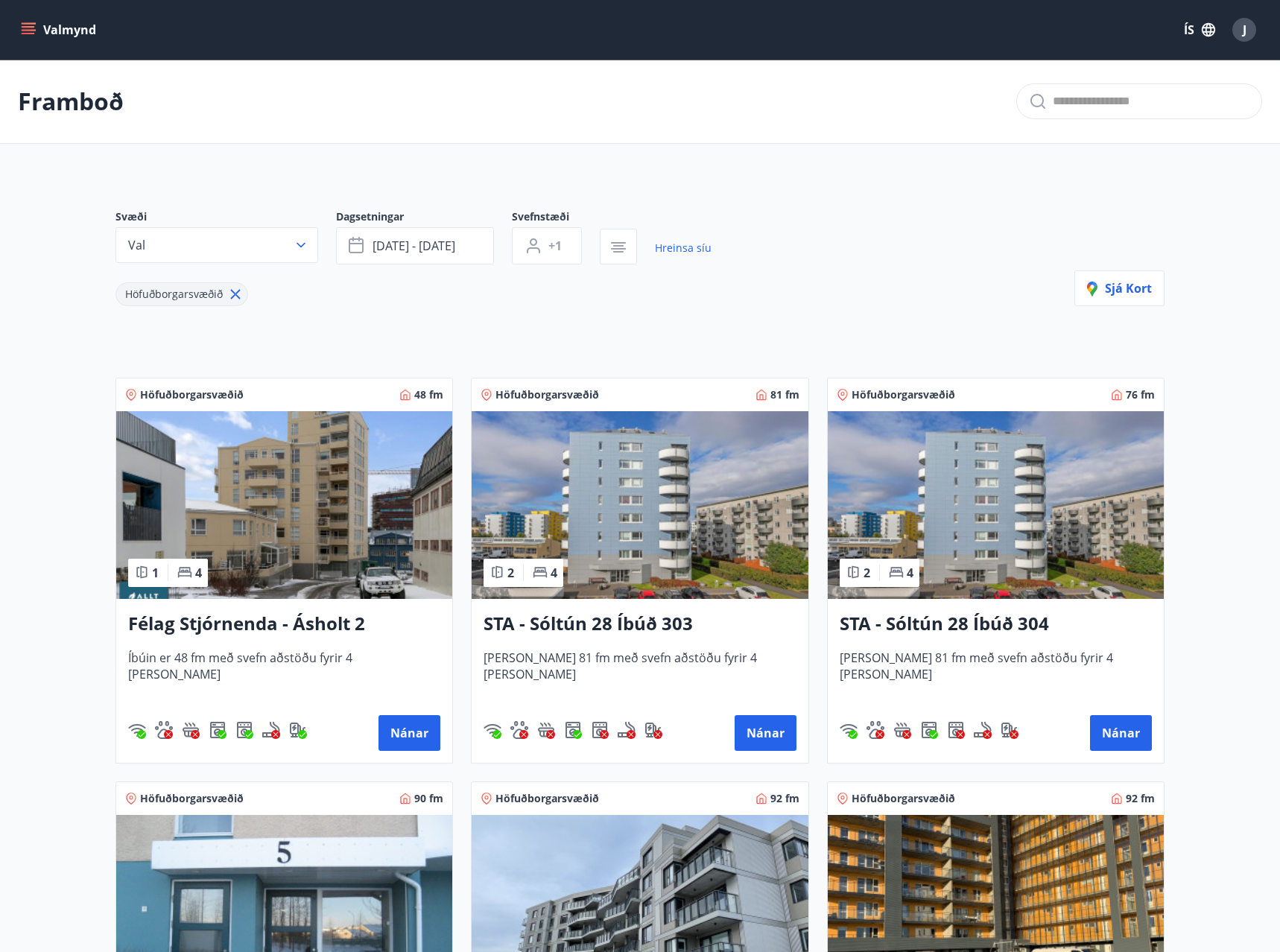
click at [914, 623] on h3 "STA - Sóltún 28 Íbúð 304" at bounding box center [995, 623] width 313 height 27
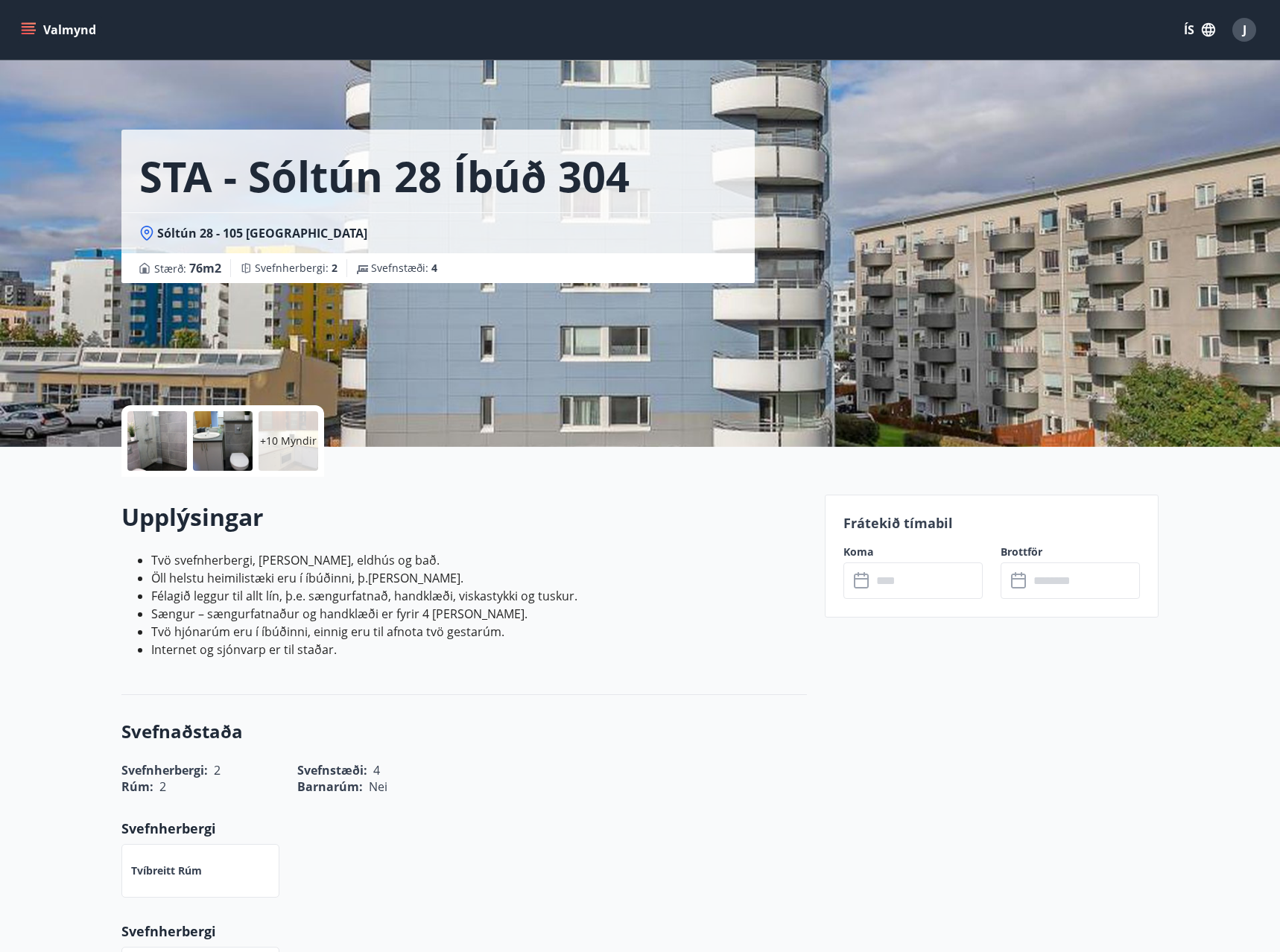
click at [894, 582] on input "text" at bounding box center [927, 580] width 111 height 37
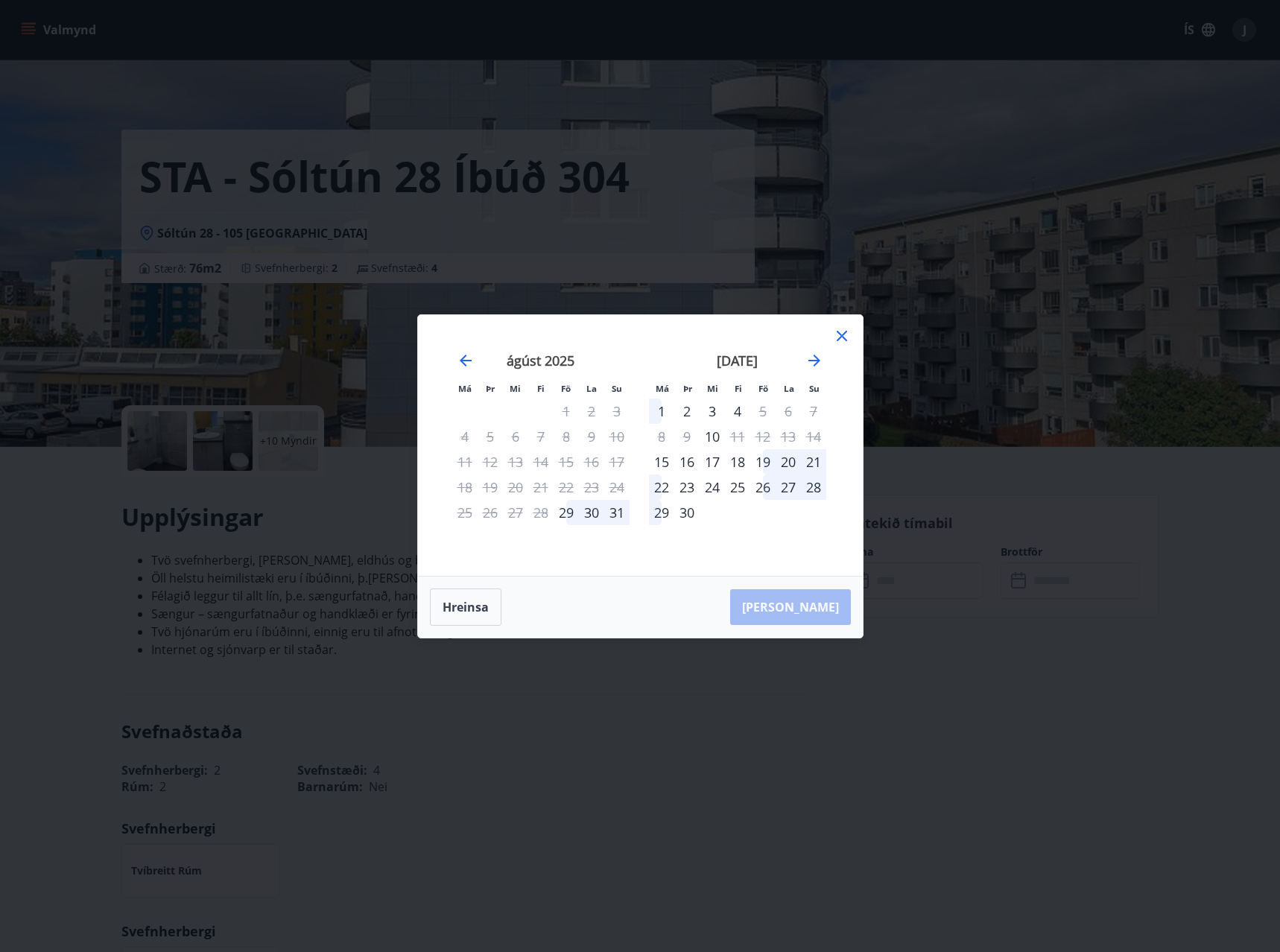
click at [837, 333] on icon at bounding box center [842, 336] width 18 height 18
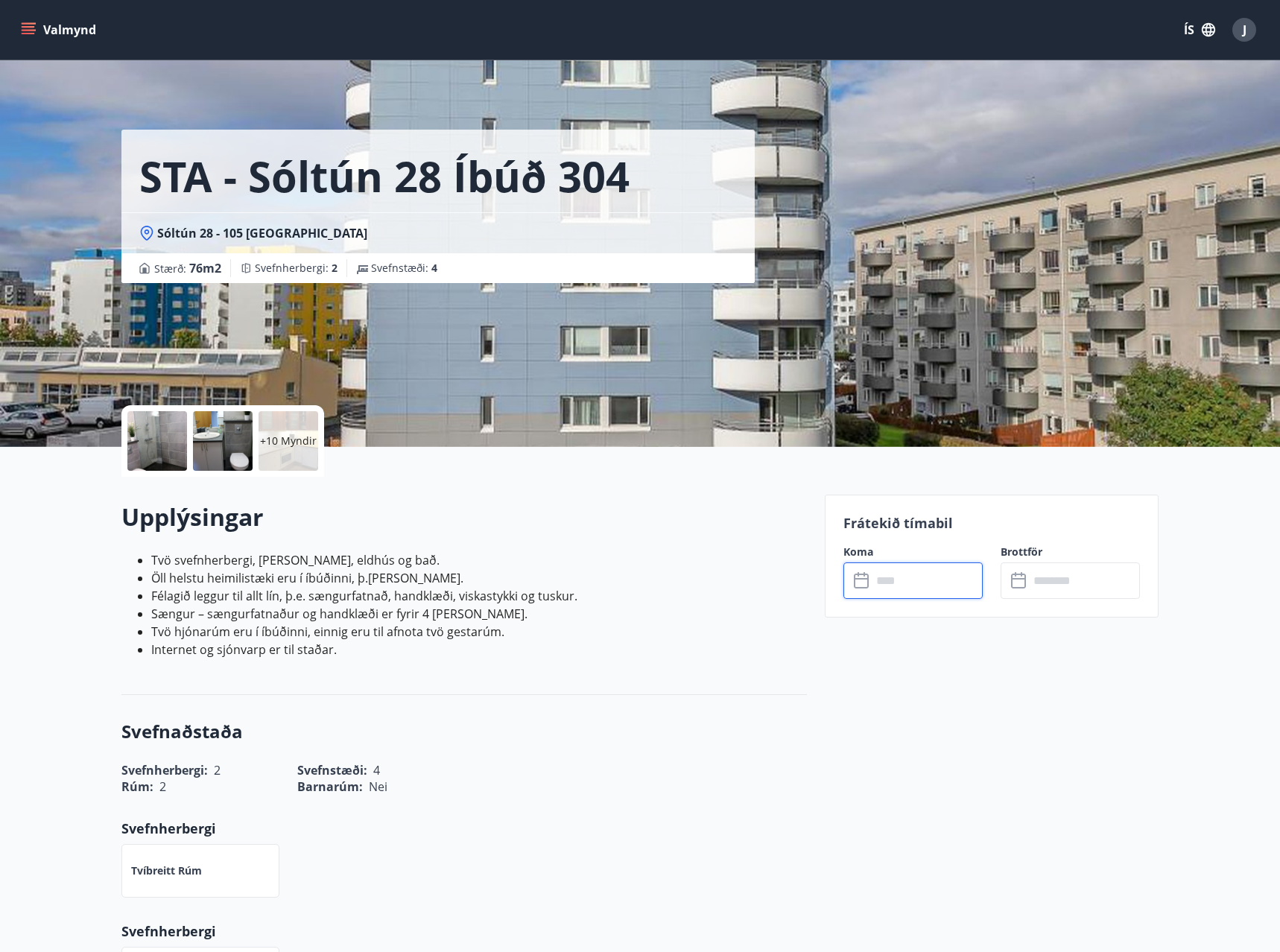
click at [896, 581] on input "text" at bounding box center [927, 580] width 111 height 37
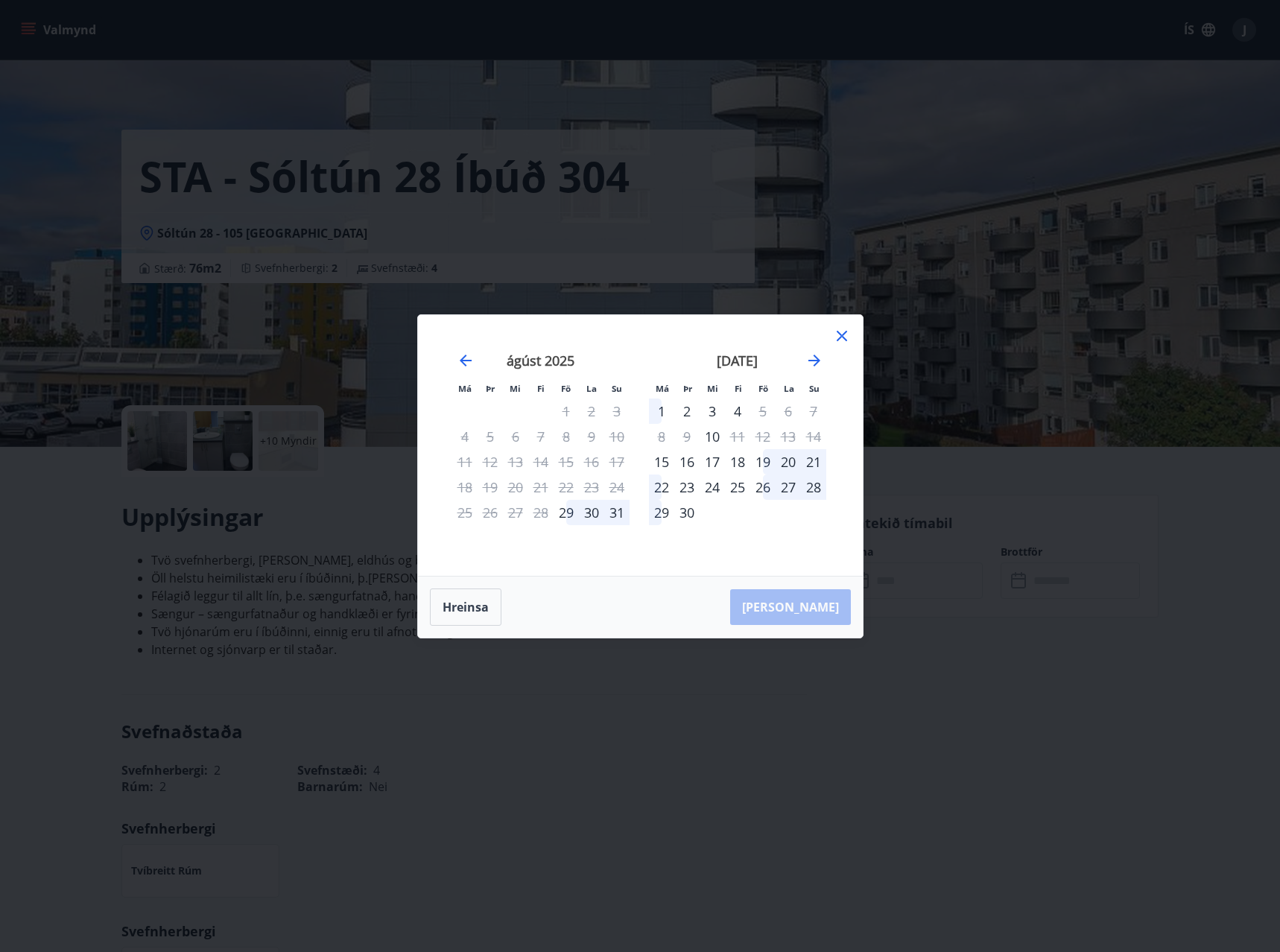
click at [845, 336] on icon at bounding box center [842, 336] width 18 height 18
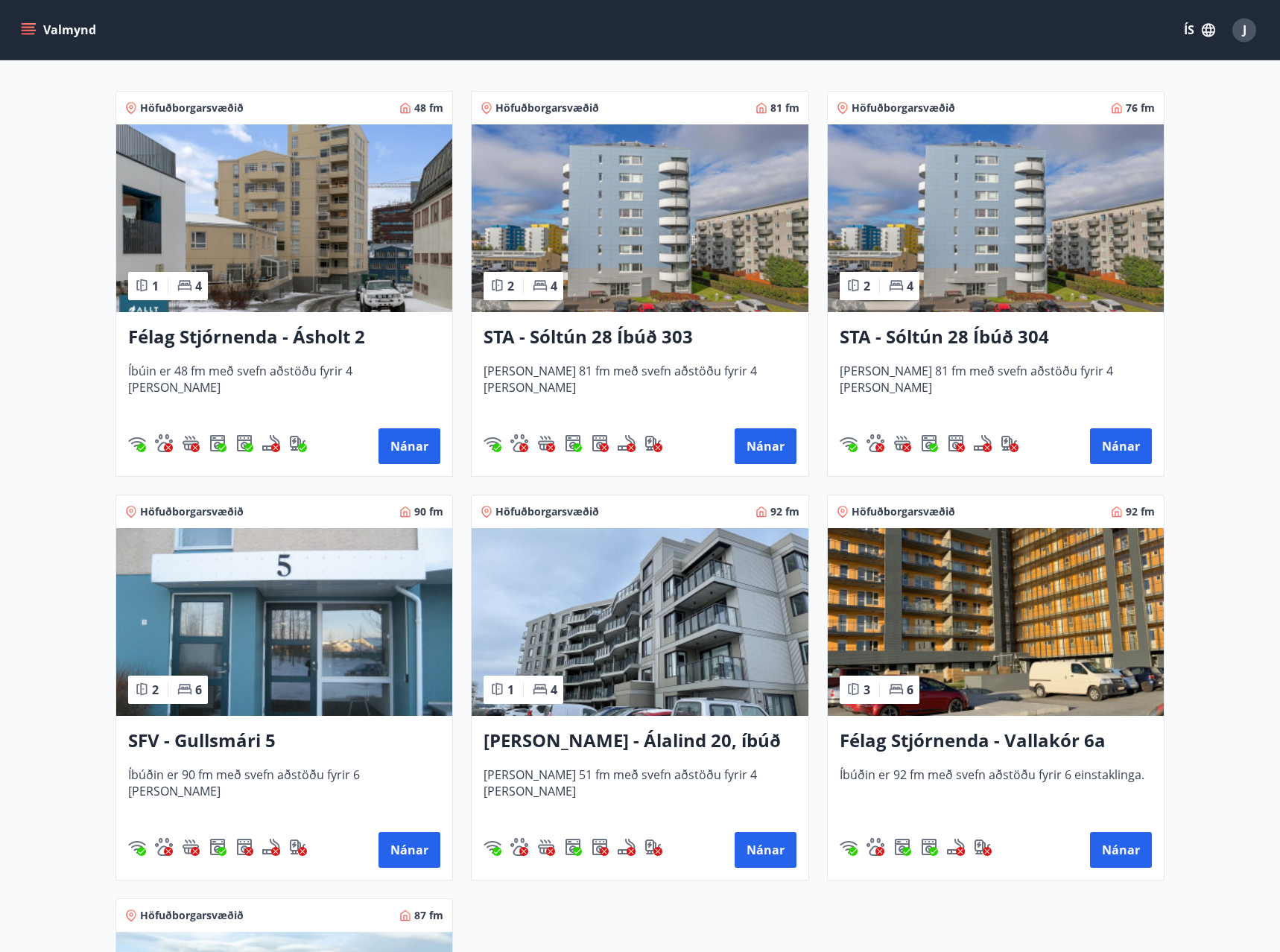
scroll to position [132, 0]
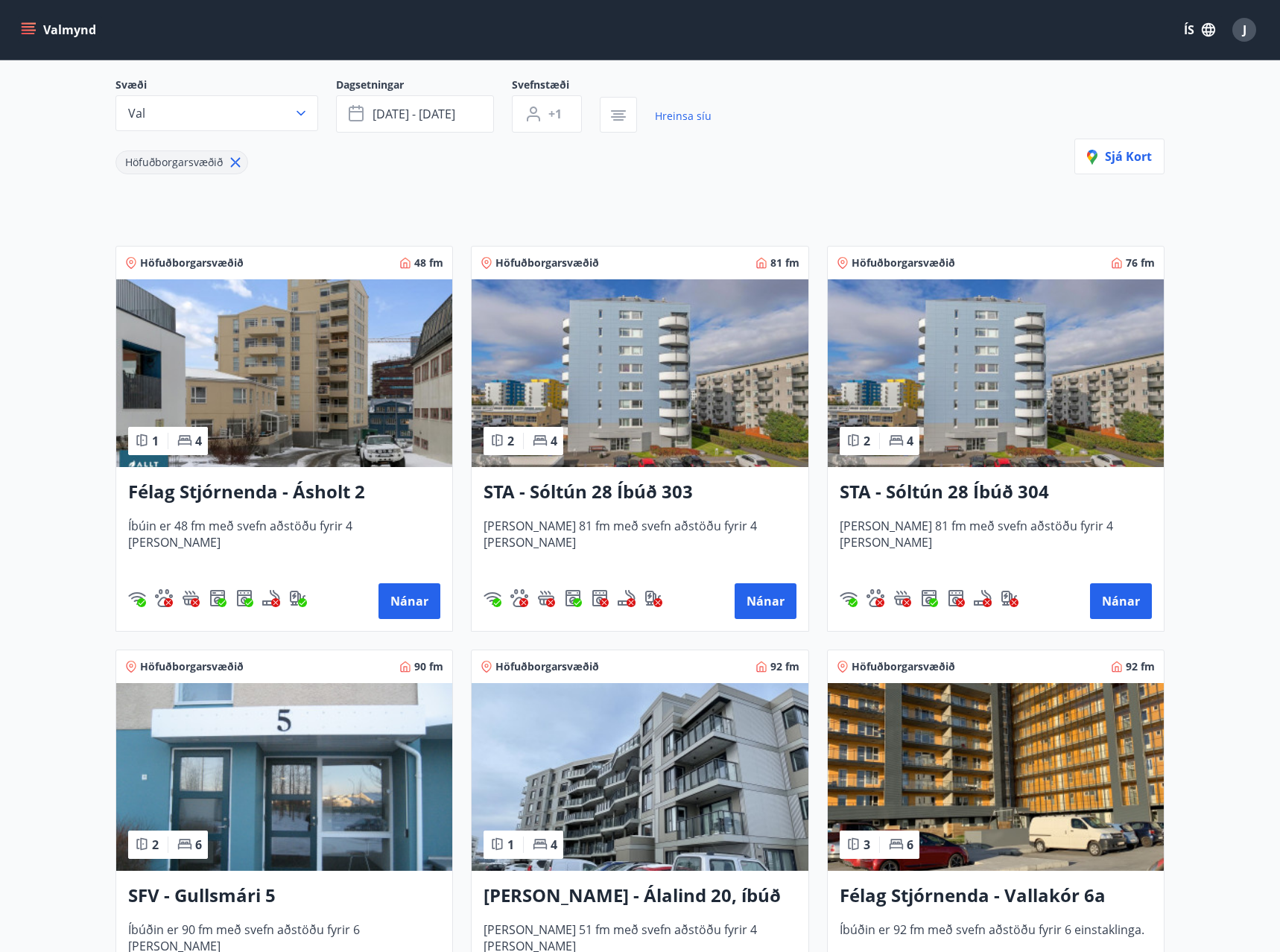
click at [905, 503] on h3 "STA - Sóltún 28 Íbúð 304" at bounding box center [995, 491] width 313 height 27
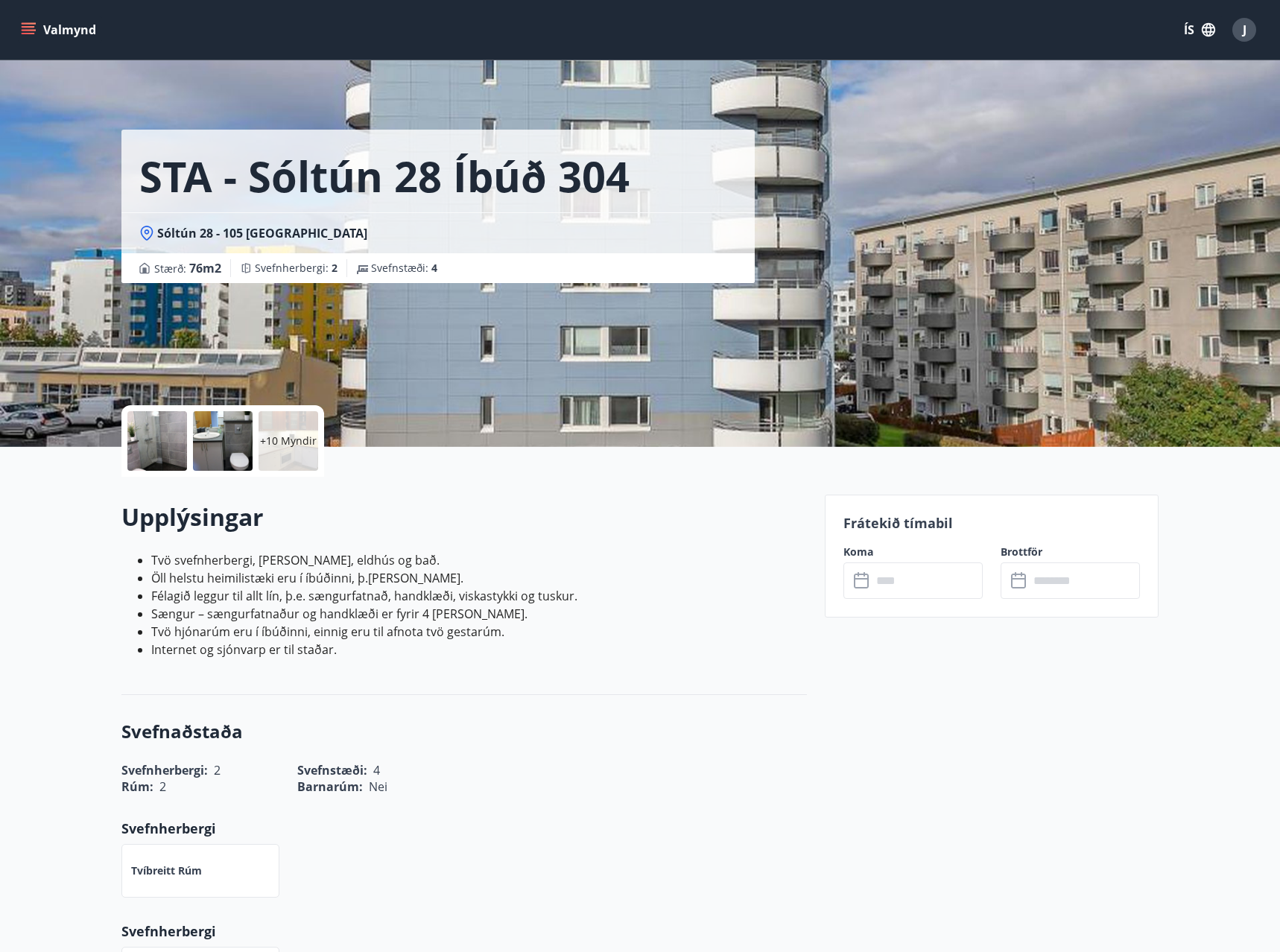
click at [898, 588] on input "text" at bounding box center [927, 580] width 111 height 37
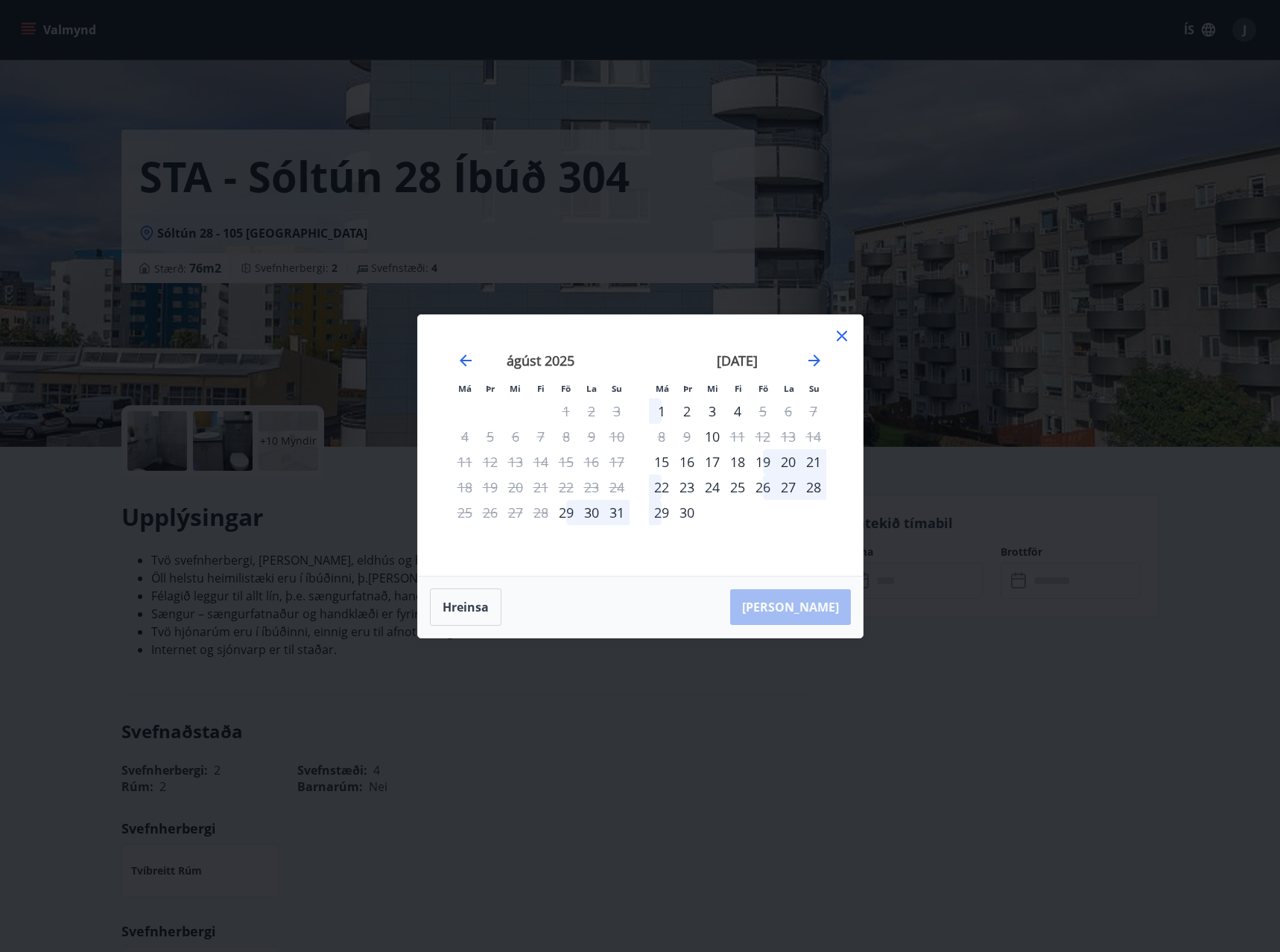
click at [686, 414] on div "2" at bounding box center [687, 411] width 26 height 26
click at [683, 413] on div "2" at bounding box center [687, 411] width 26 height 26
click at [794, 605] on div "Hreinsa Taka Frá" at bounding box center [640, 606] width 444 height 61
click at [815, 611] on div "Hreinsa Taka Frá" at bounding box center [640, 606] width 444 height 61
click at [710, 412] on div "3" at bounding box center [712, 411] width 26 height 26
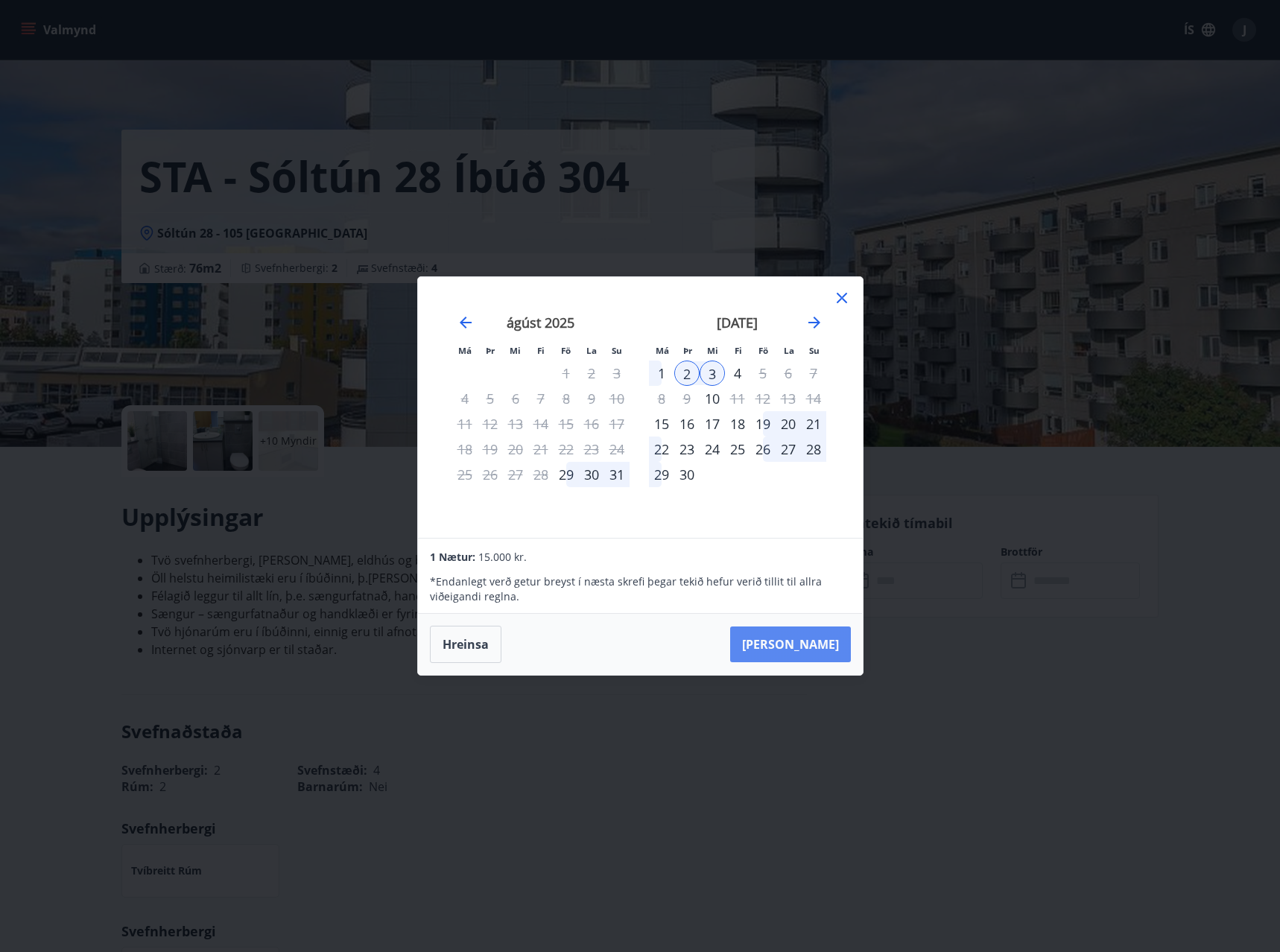
click at [795, 638] on button "Taka Frá" at bounding box center [790, 645] width 121 height 36
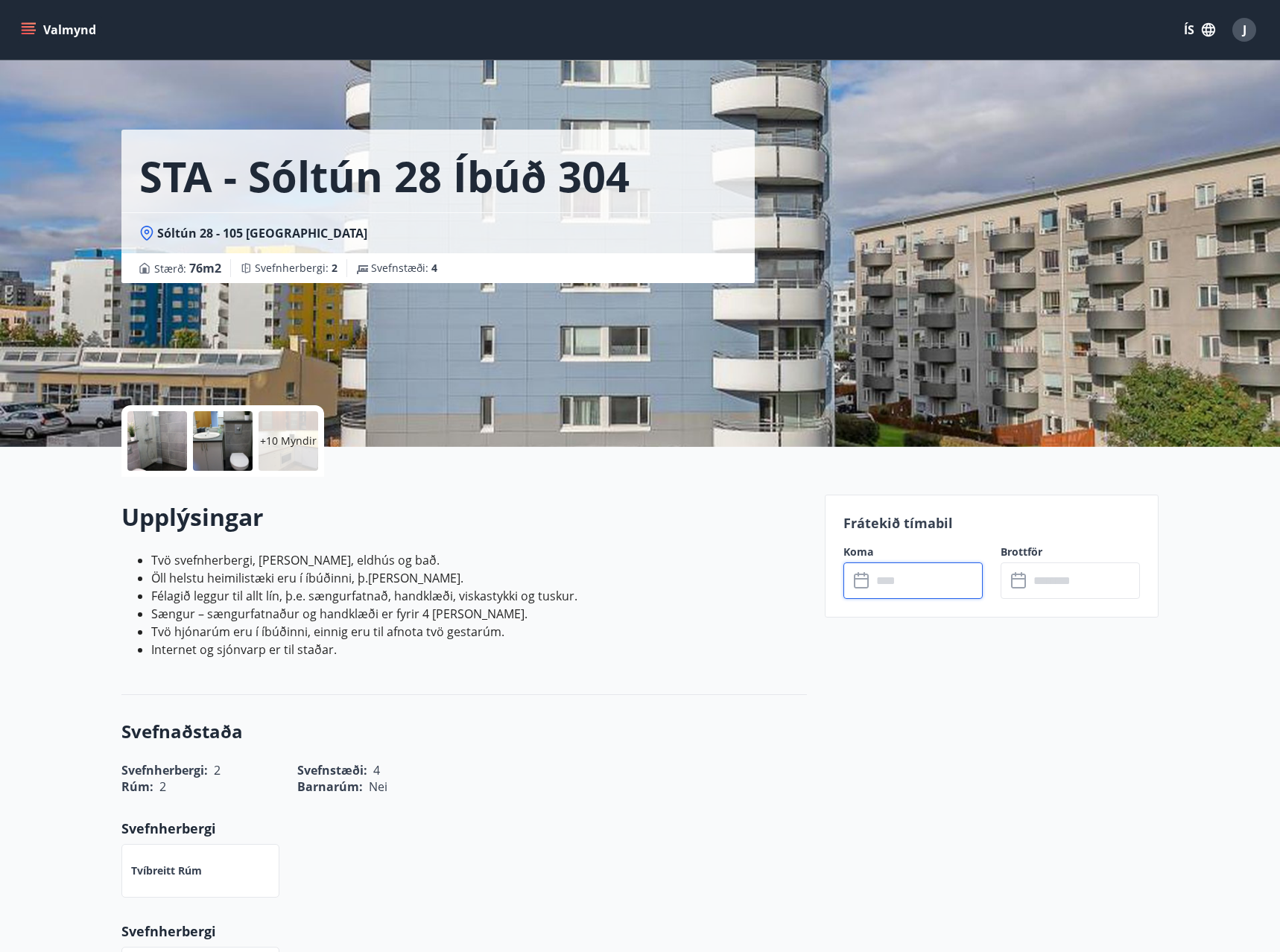
type input "******"
